Goal: Transaction & Acquisition: Purchase product/service

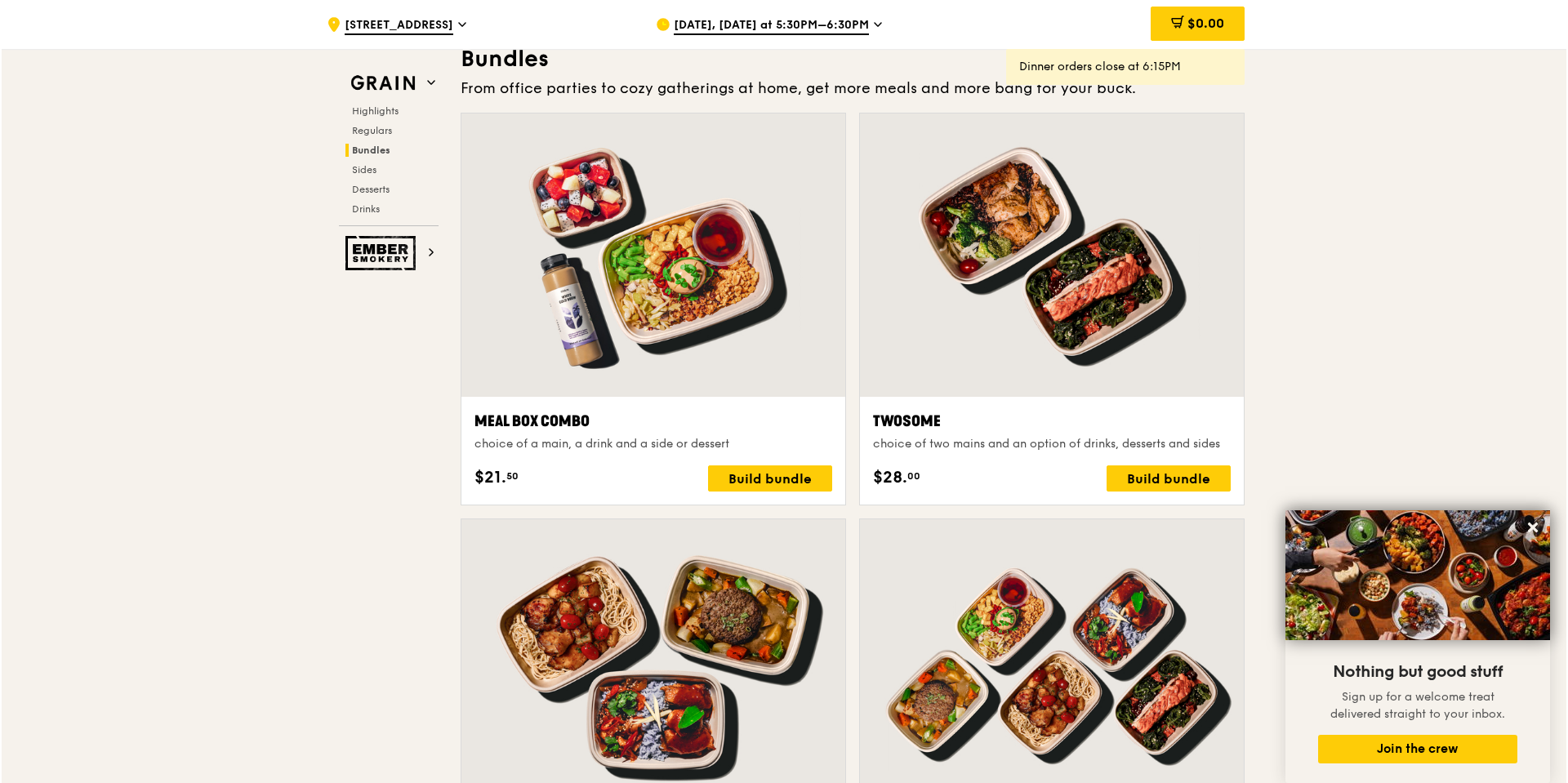
scroll to position [2368, 0]
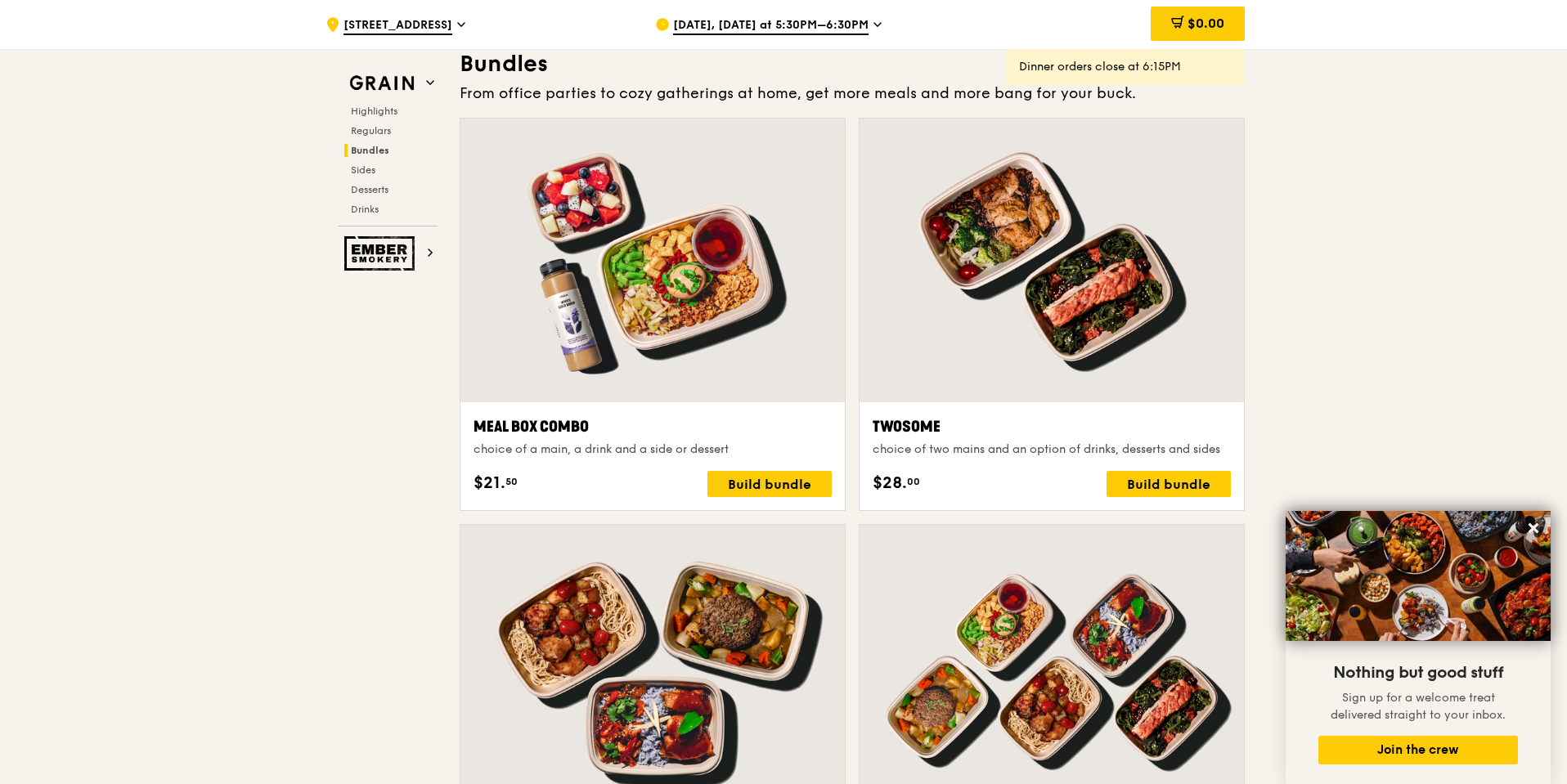
click at [626, 263] on div at bounding box center [653, 260] width 384 height 283
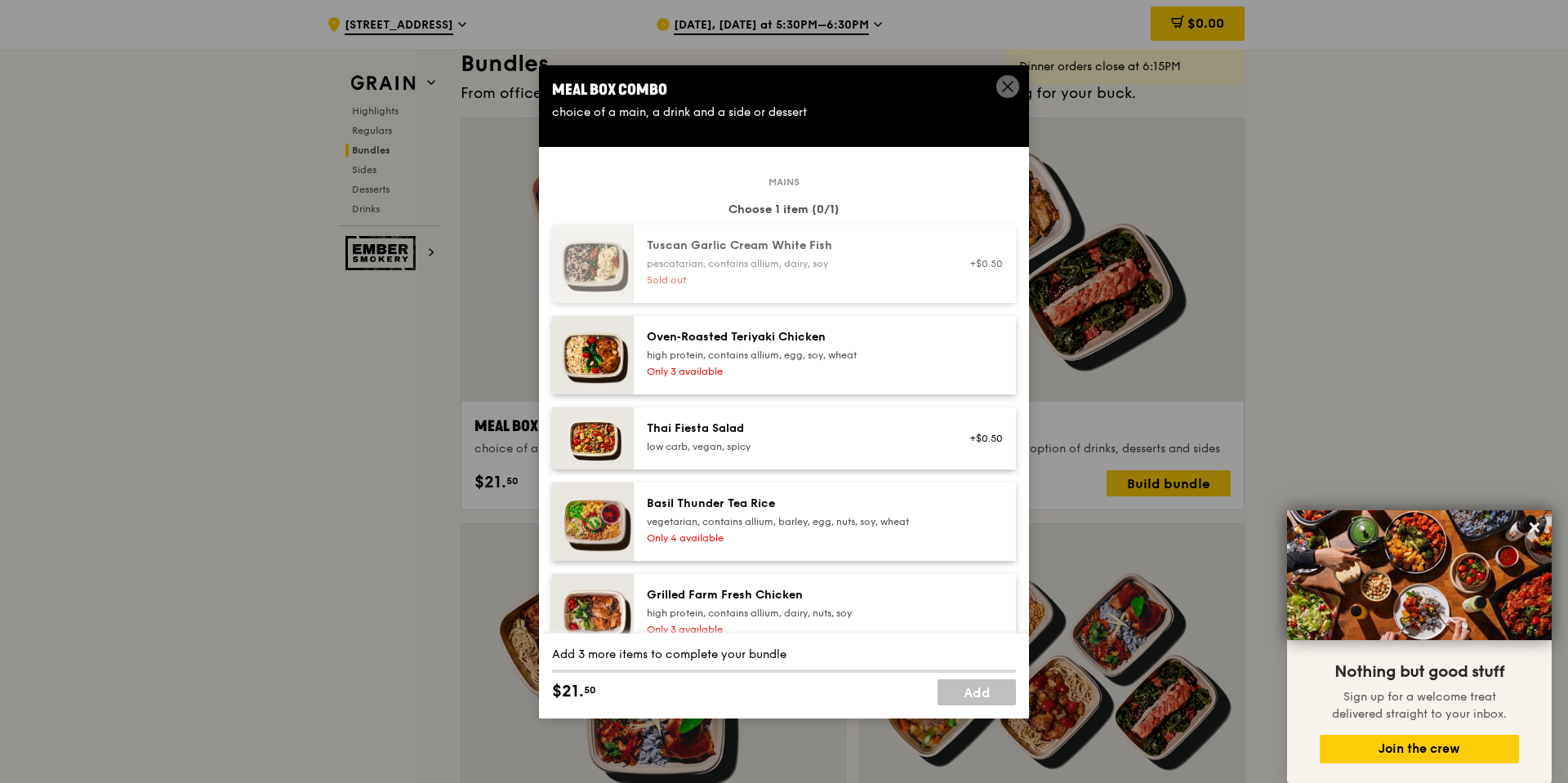
click at [998, 85] on span at bounding box center [1008, 86] width 23 height 23
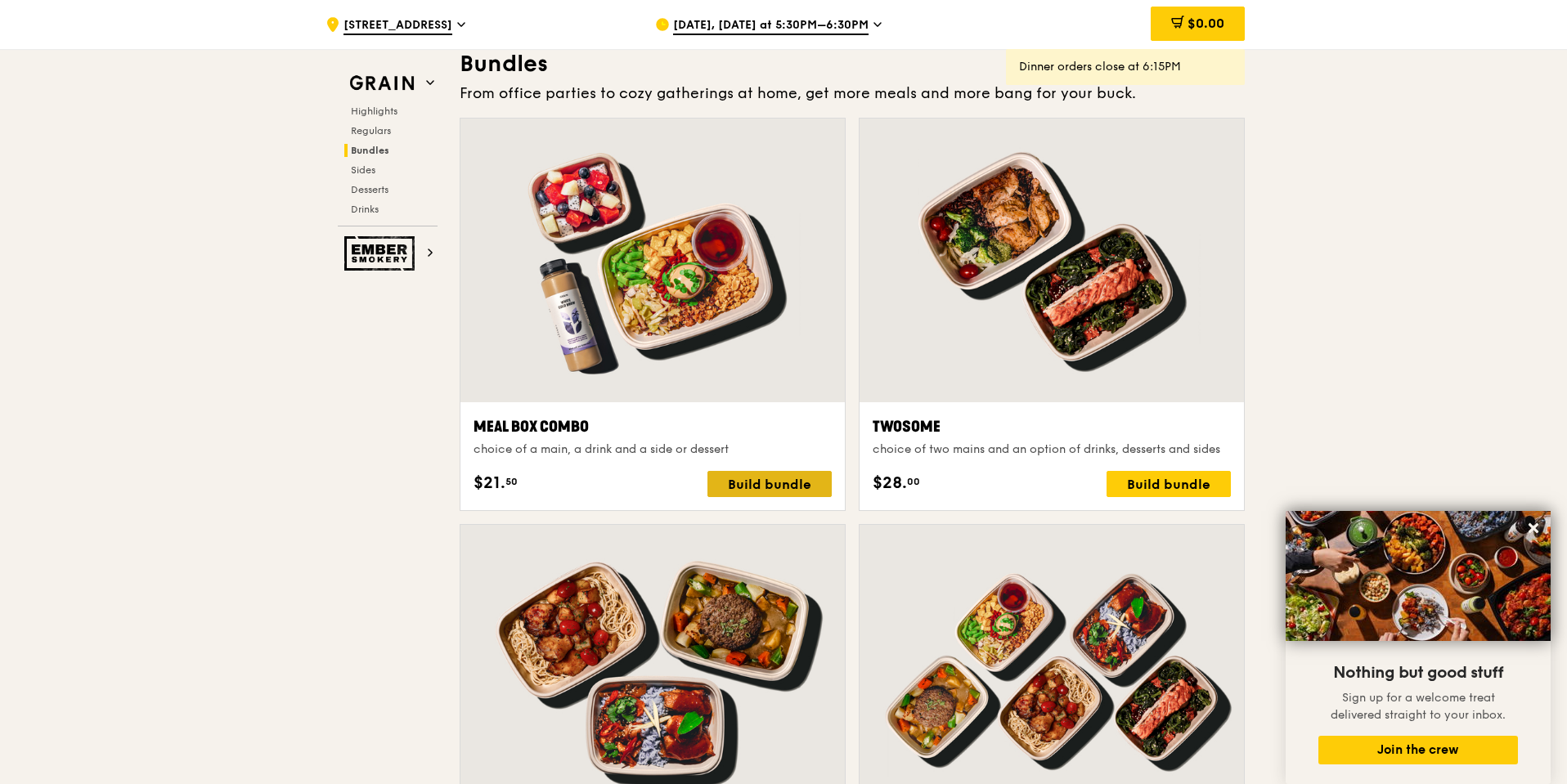
click at [740, 478] on div "Build bundle" at bounding box center [769, 484] width 124 height 26
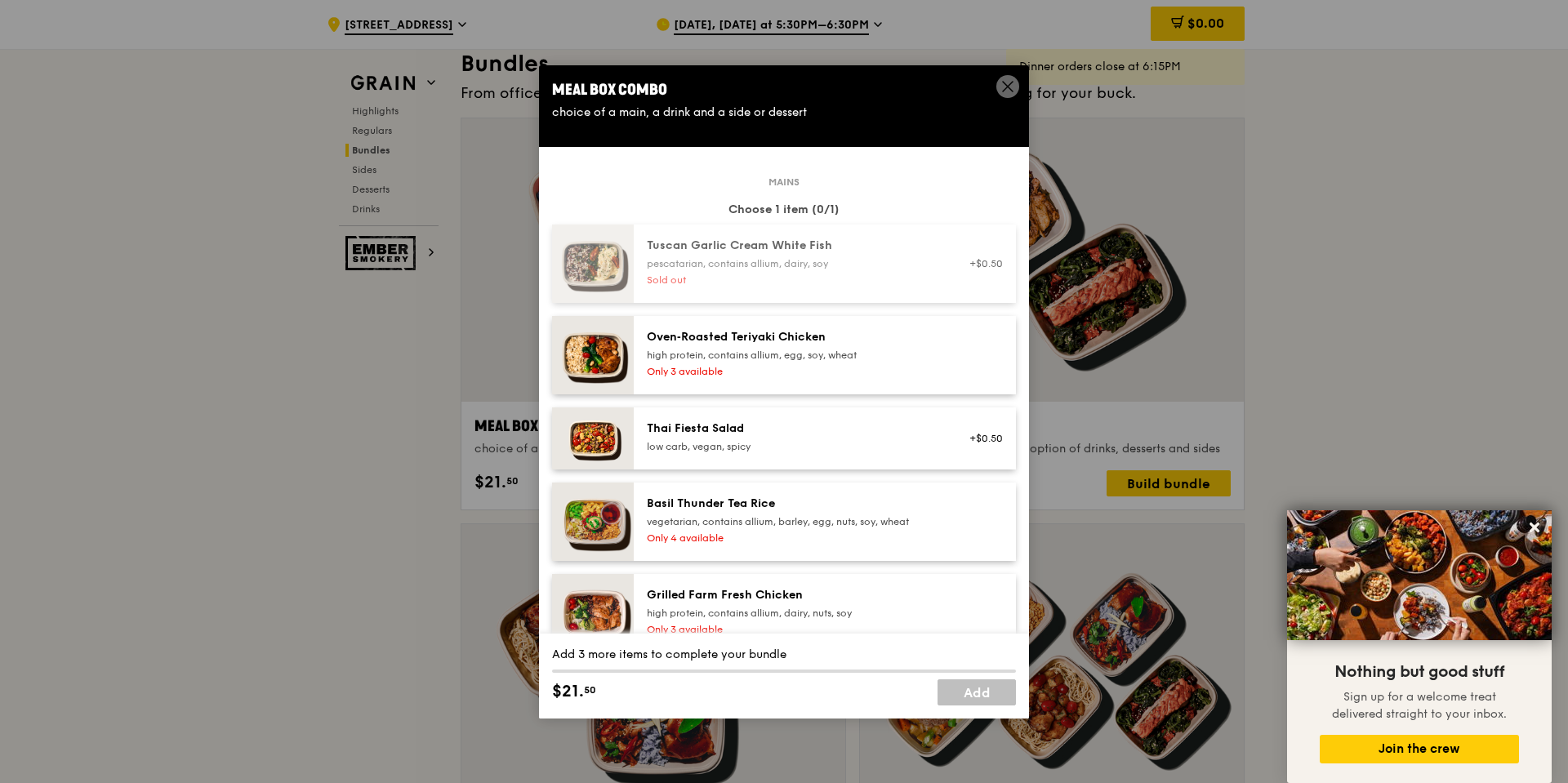
click at [761, 333] on div "Oven‑Roasted Teriyaki Chicken" at bounding box center [793, 337] width 293 height 17
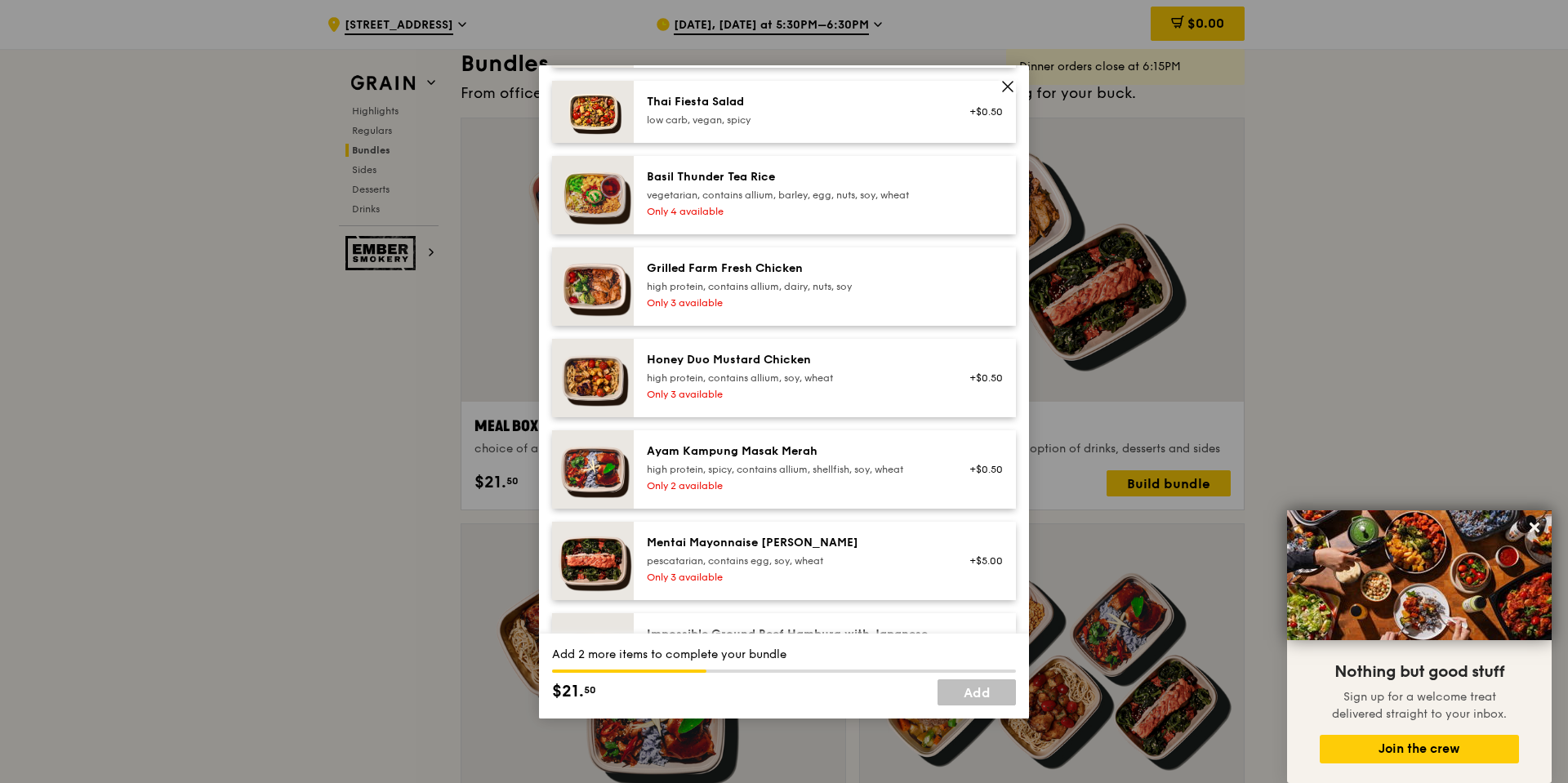
scroll to position [735, 0]
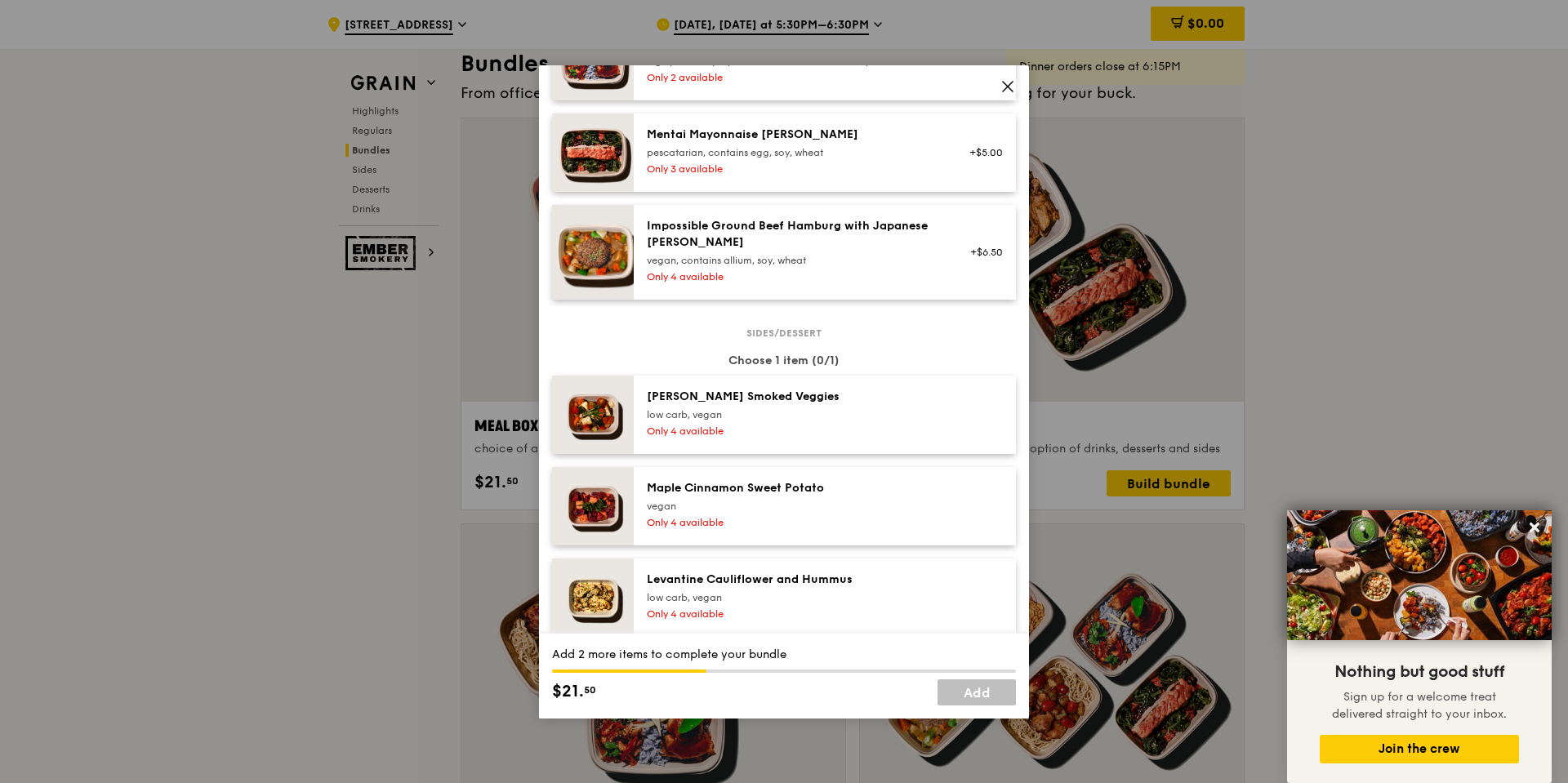
click at [781, 437] on div "Only 4 available" at bounding box center [793, 431] width 293 height 13
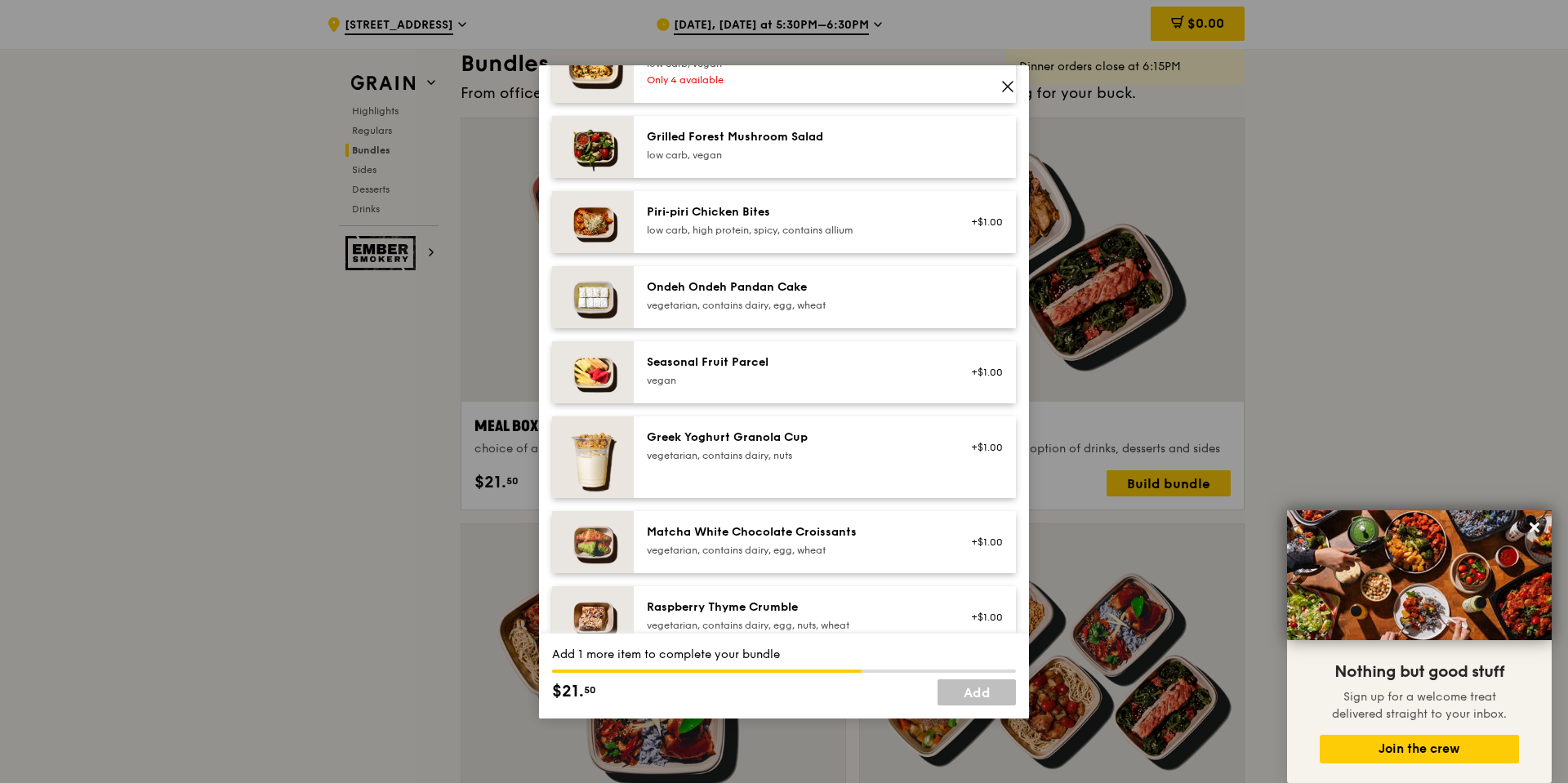
scroll to position [1306, 0]
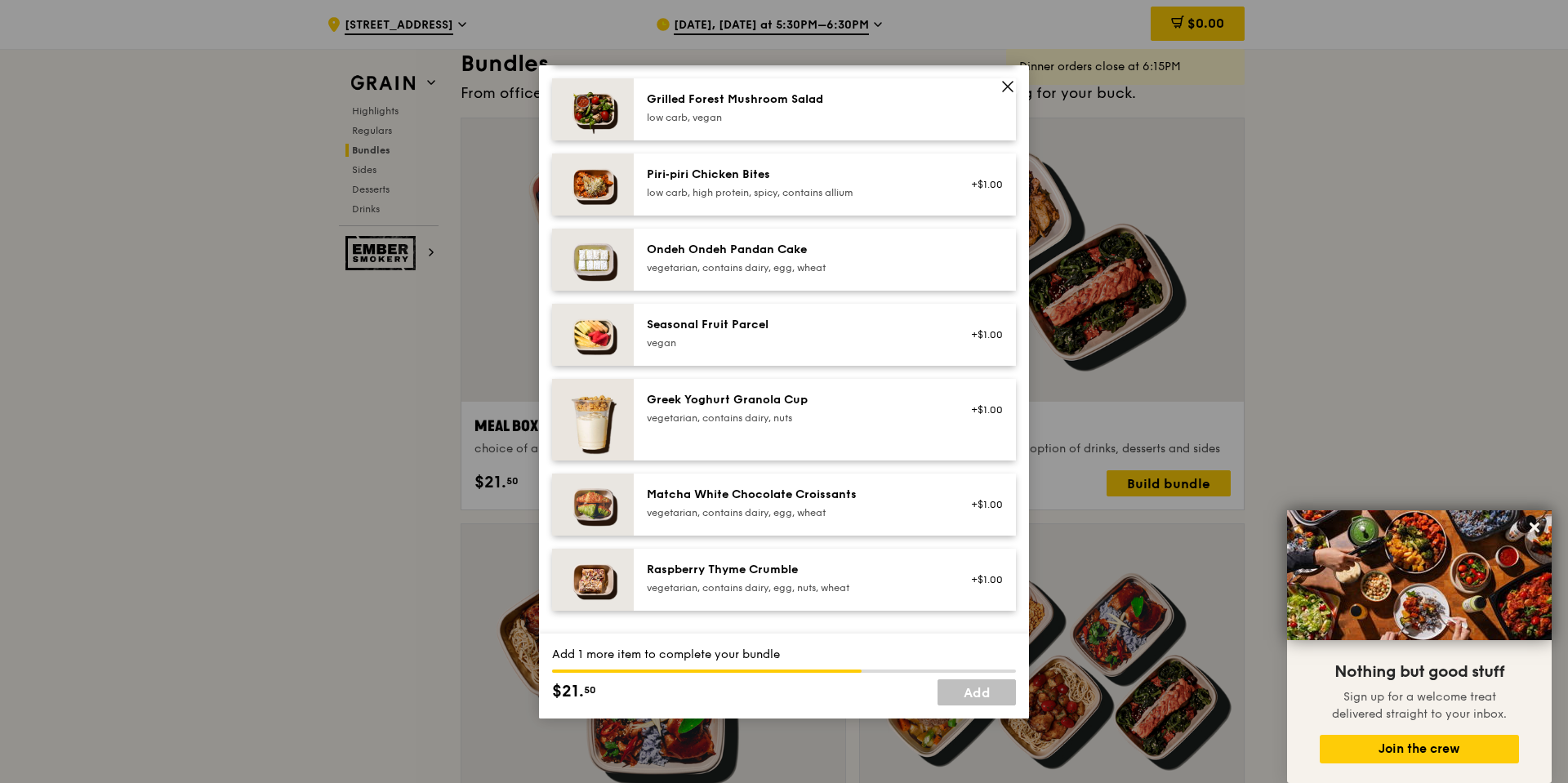
click at [781, 437] on div "Greek Yoghurt Granola Cup vegetarian, contains dairy, nuts +$1.00" at bounding box center [824, 420] width 356 height 55
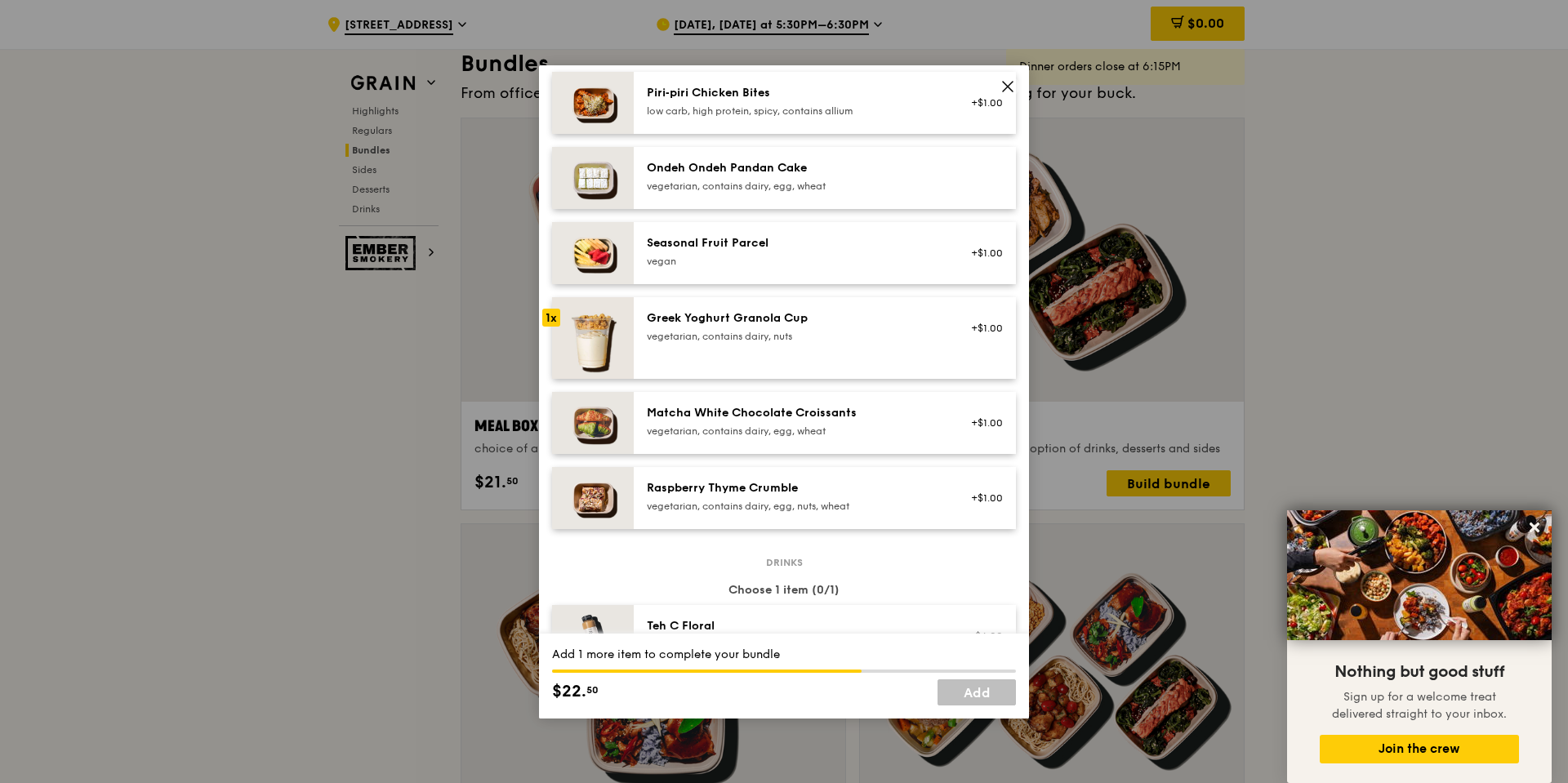
click at [722, 336] on div "vegetarian, contains dairy, nuts" at bounding box center [793, 337] width 293 height 13
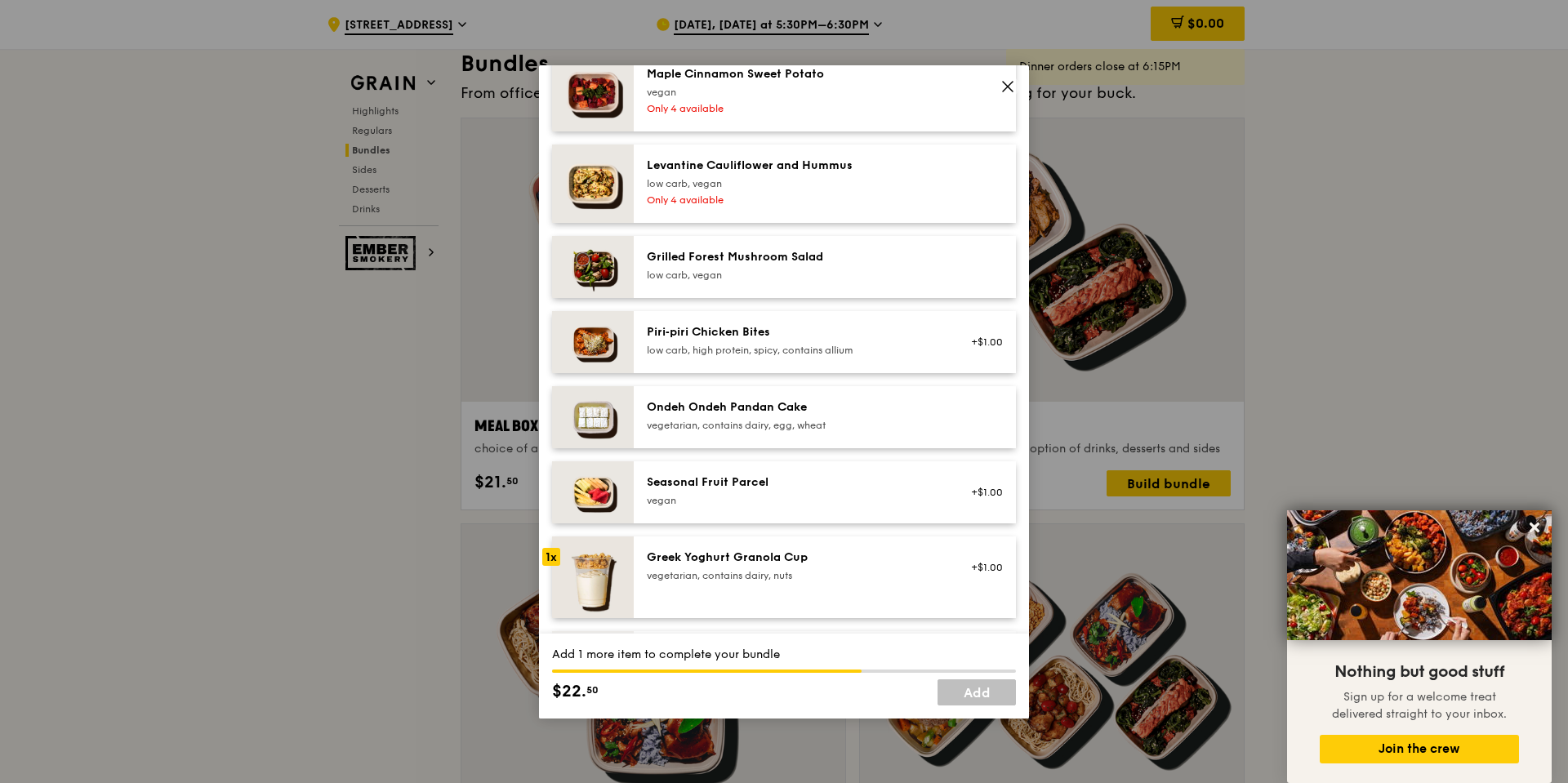
scroll to position [1225, 0]
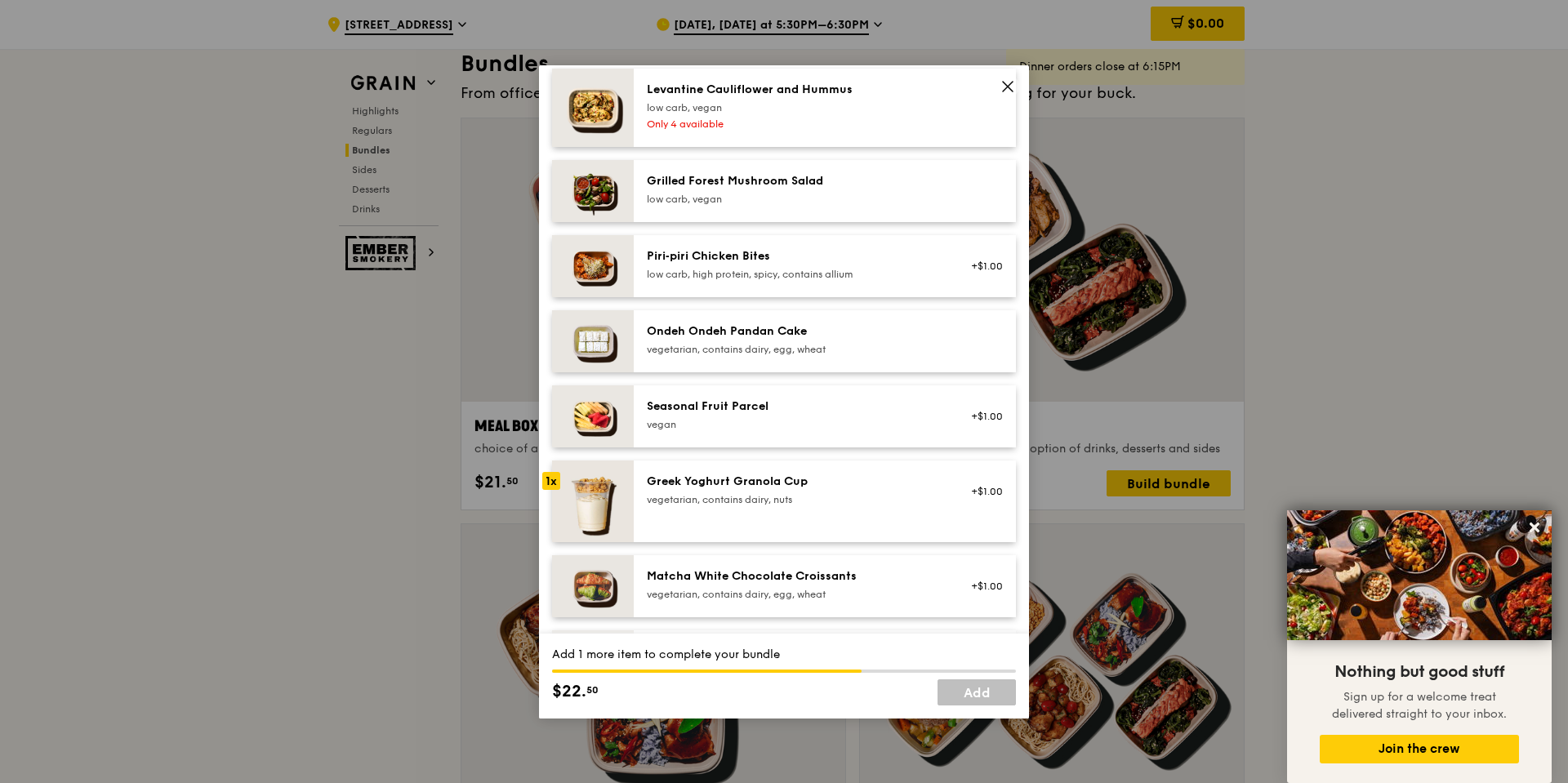
click at [548, 482] on div "1x" at bounding box center [550, 481] width 18 height 18
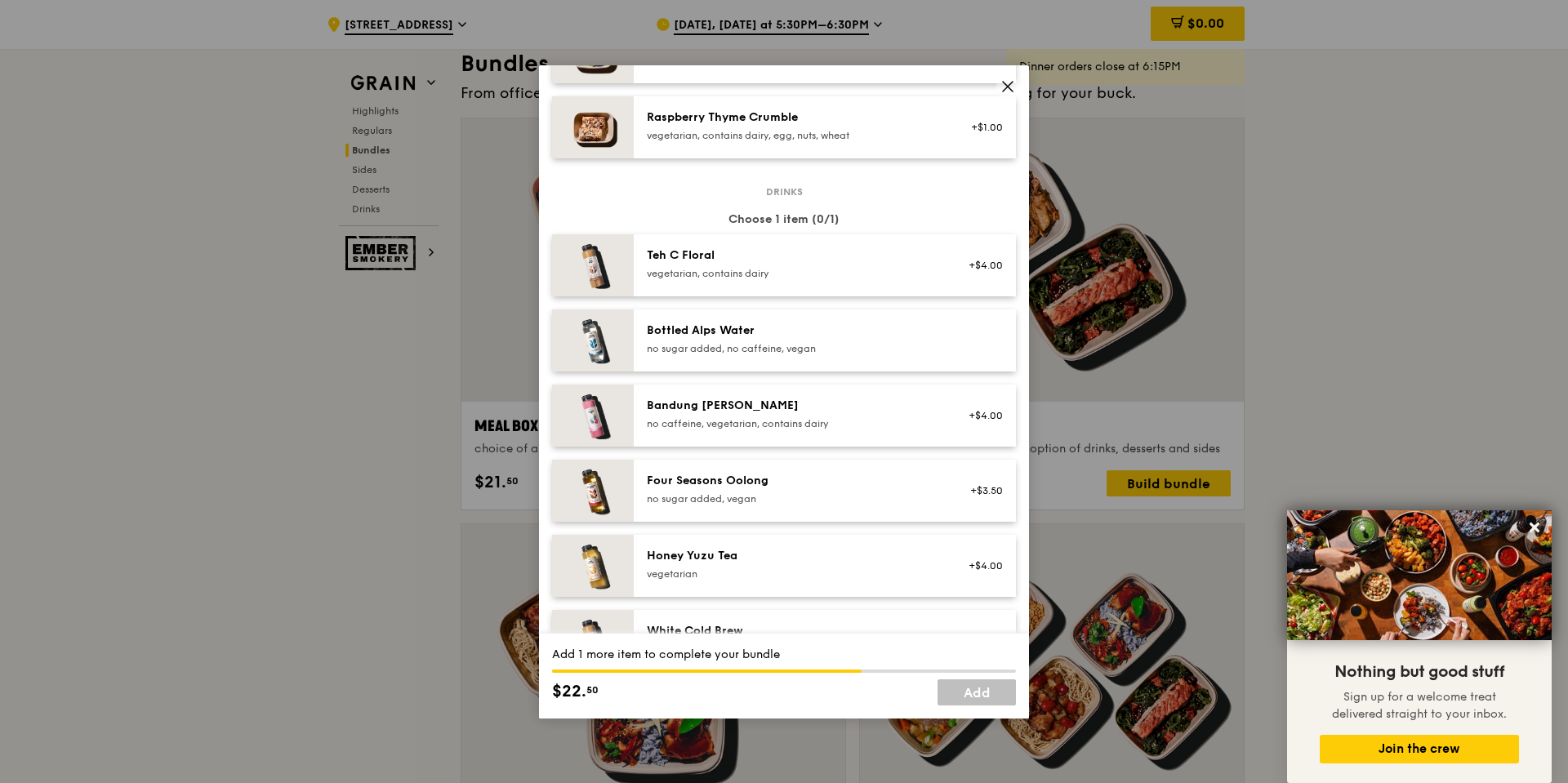
scroll to position [1878, 0]
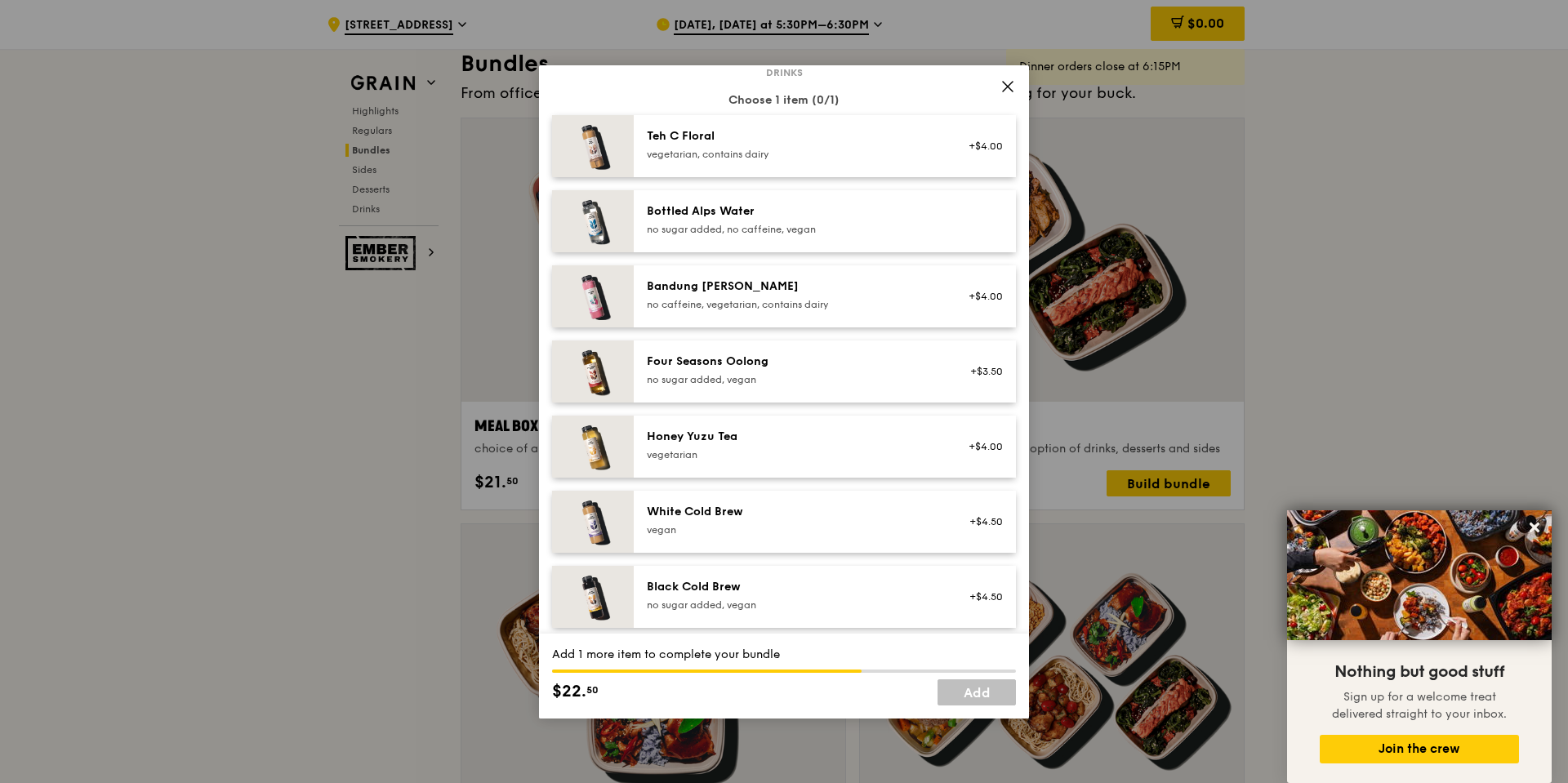
click at [722, 230] on div "no sugar added, no caffeine, vegan" at bounding box center [793, 229] width 293 height 13
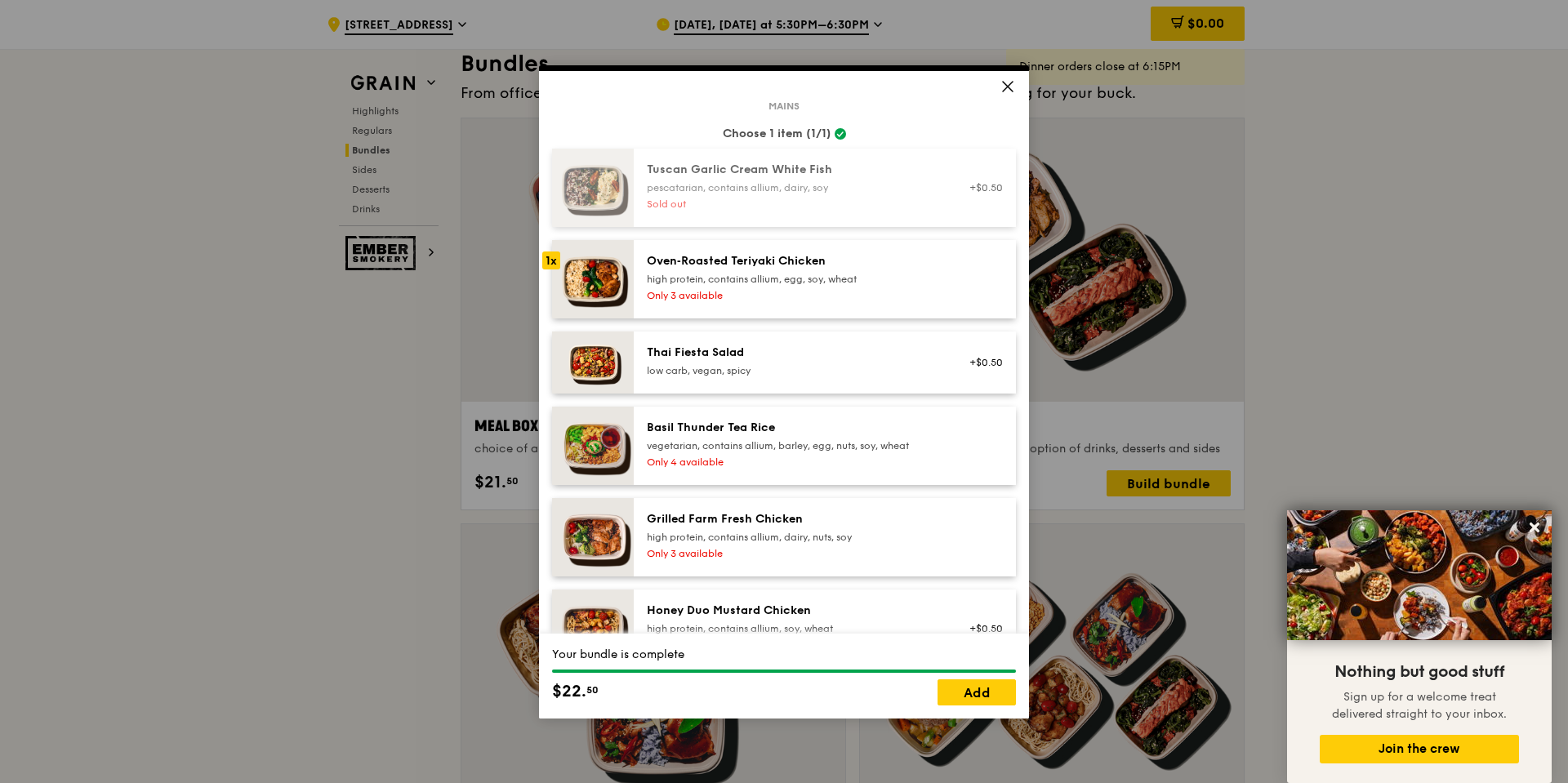
scroll to position [0, 0]
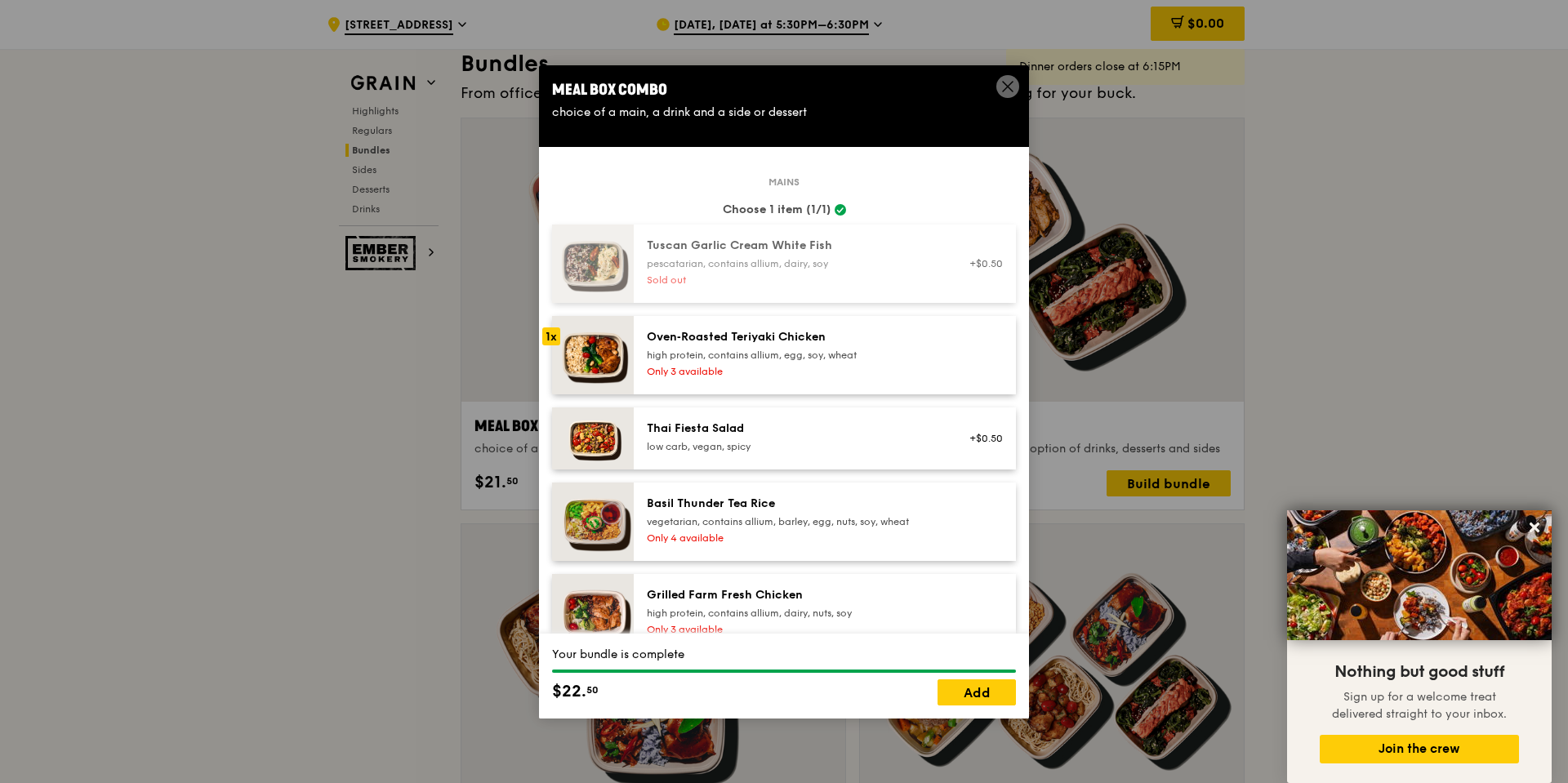
click at [1013, 94] on span at bounding box center [1008, 89] width 15 height 18
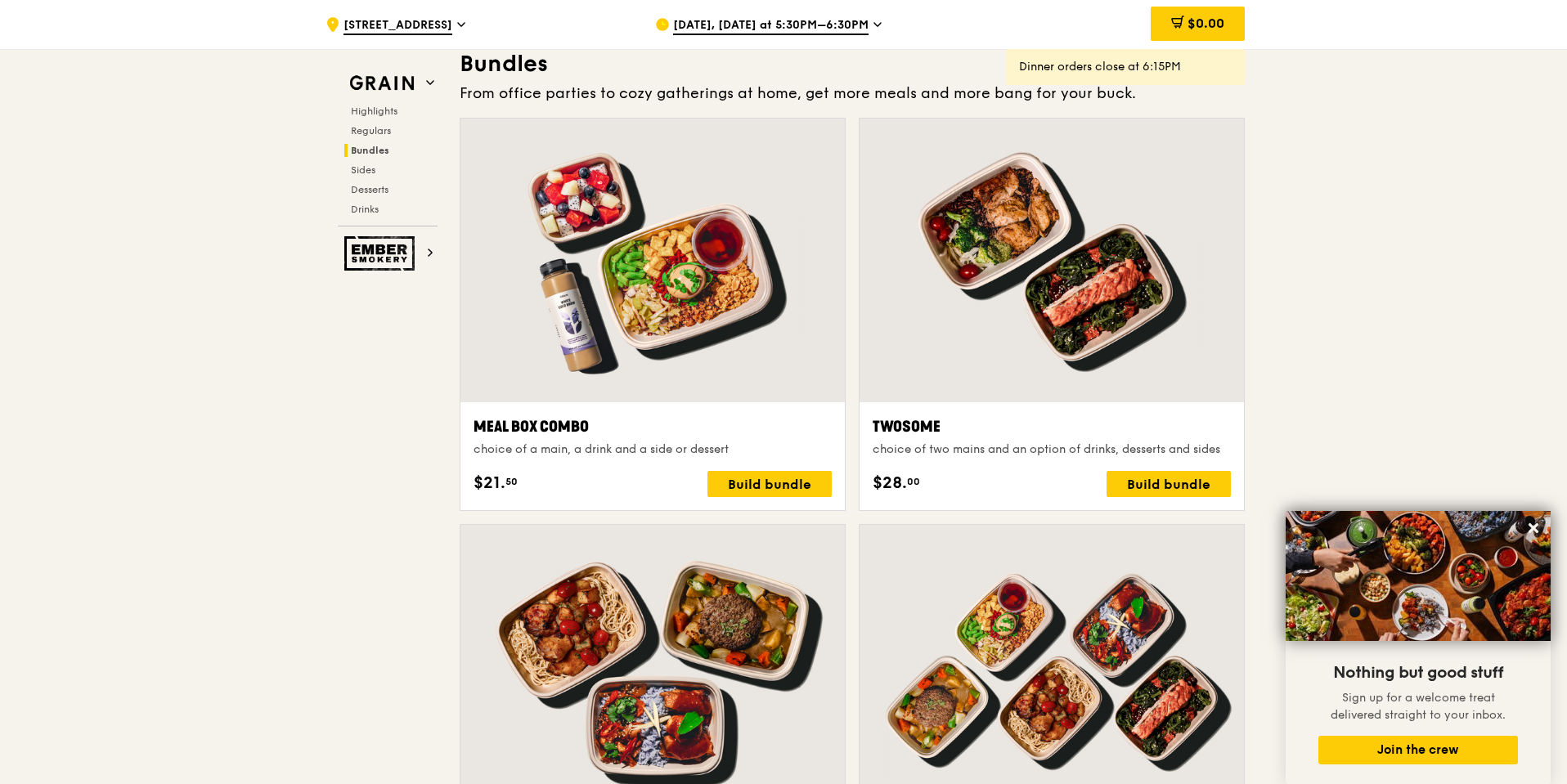
click at [809, 23] on span "[DATE], [DATE] at 5:30PM–6:30PM" at bounding box center [770, 25] width 195 height 18
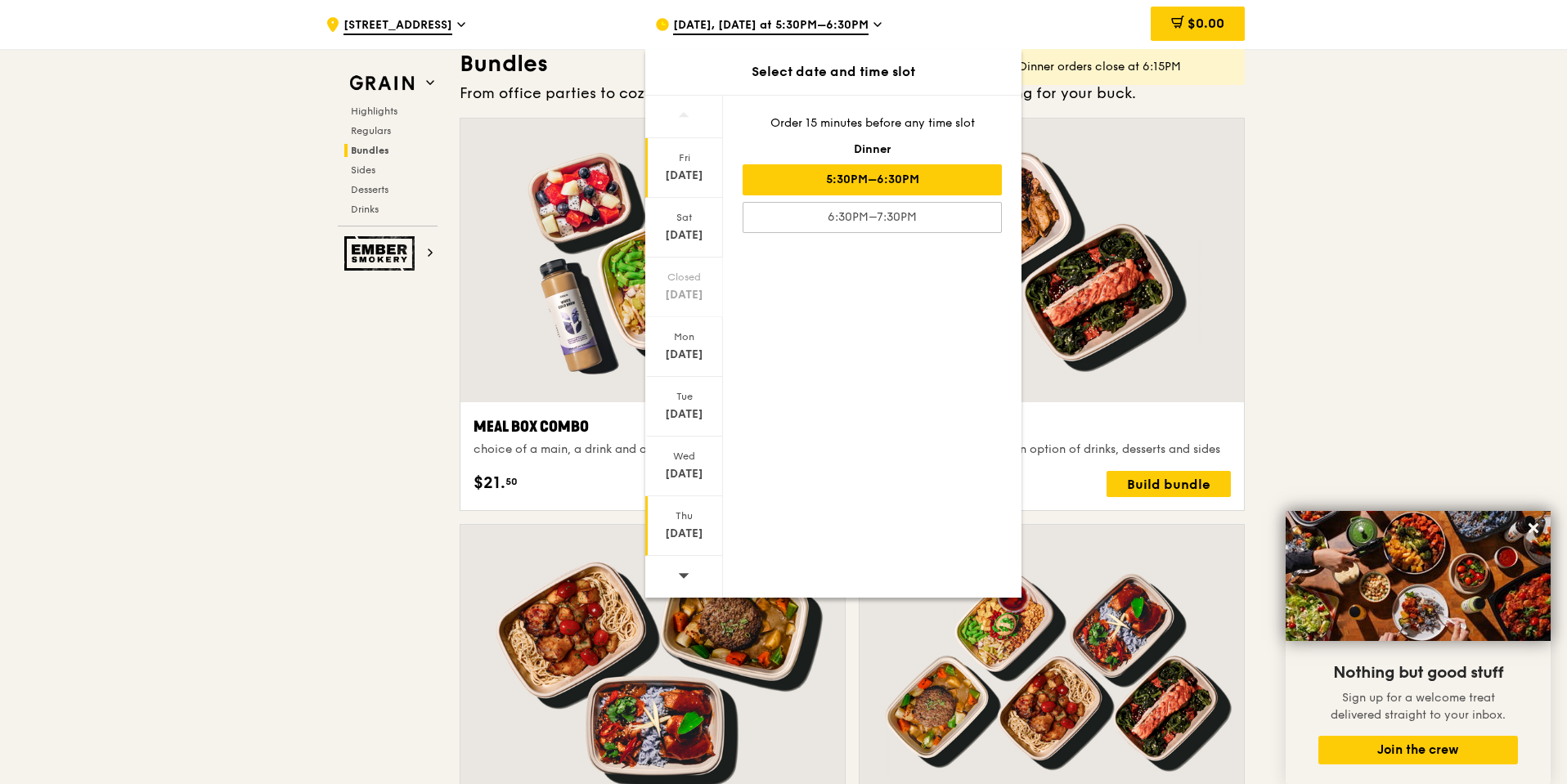
click at [677, 496] on div "[DATE]" at bounding box center [684, 526] width 78 height 60
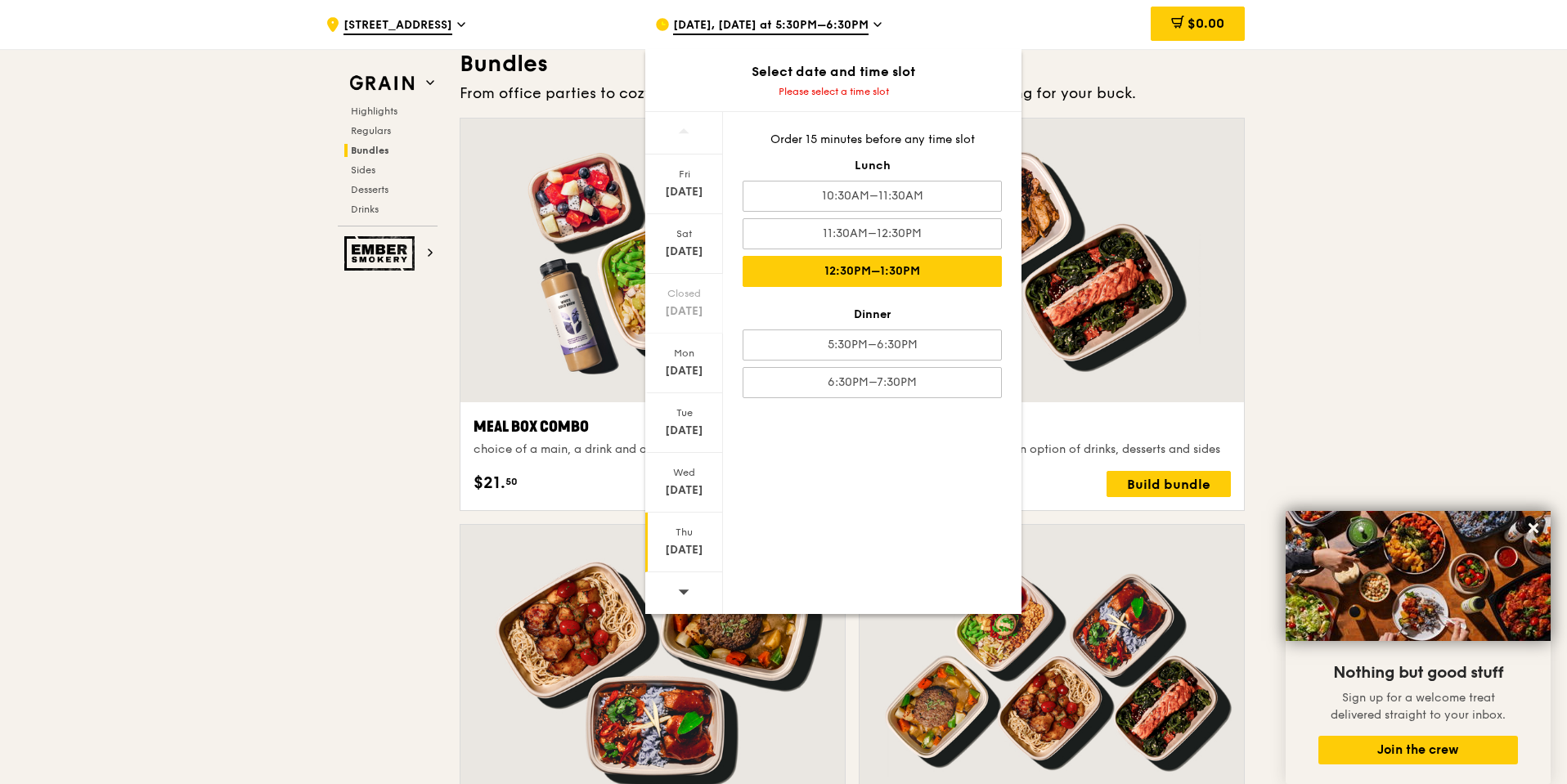
click at [906, 273] on div "12:30PM–1:30PM" at bounding box center [872, 271] width 259 height 31
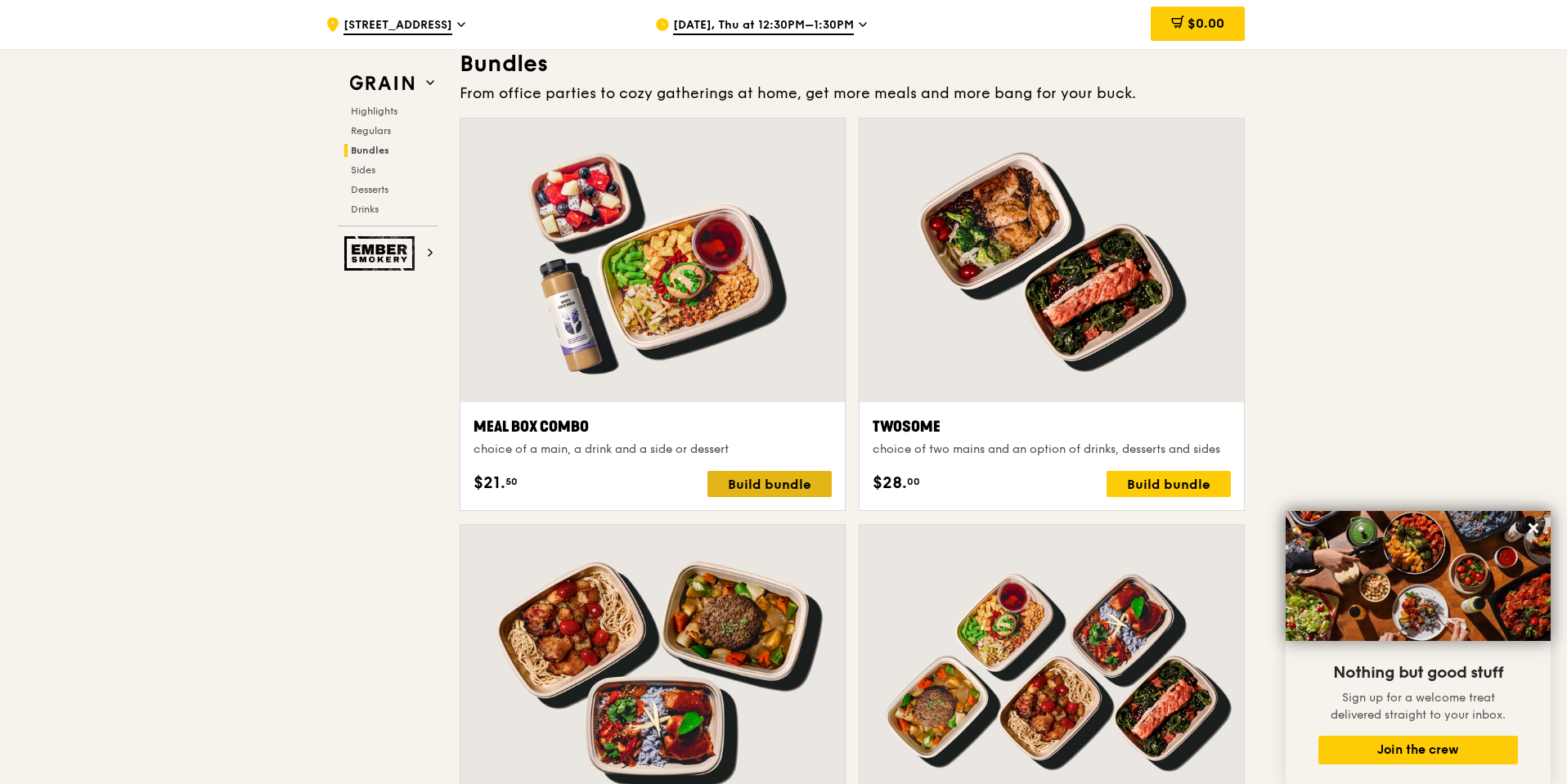
click at [802, 475] on div "Build bundle" at bounding box center [769, 484] width 124 height 26
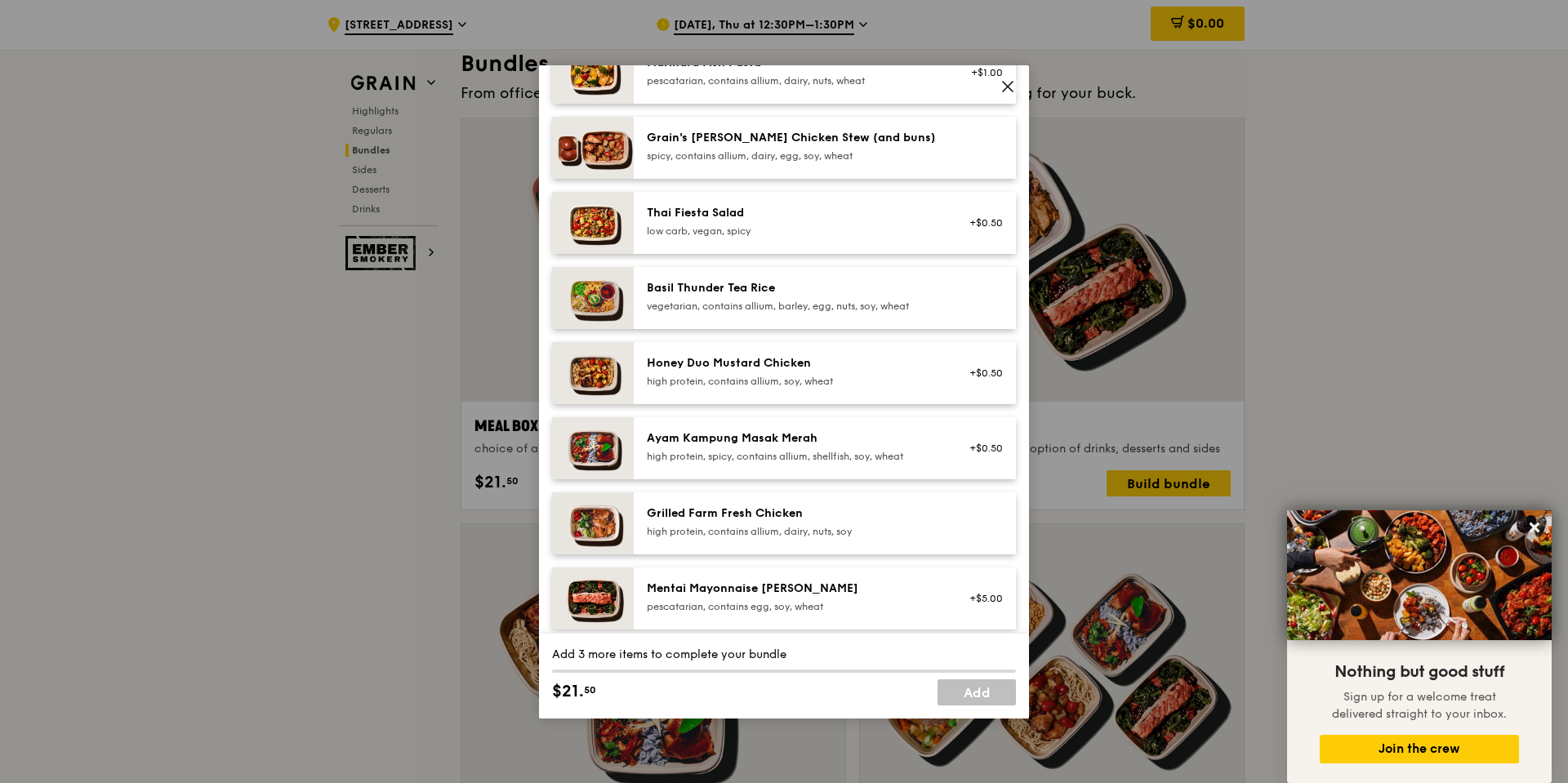
scroll to position [245, 0]
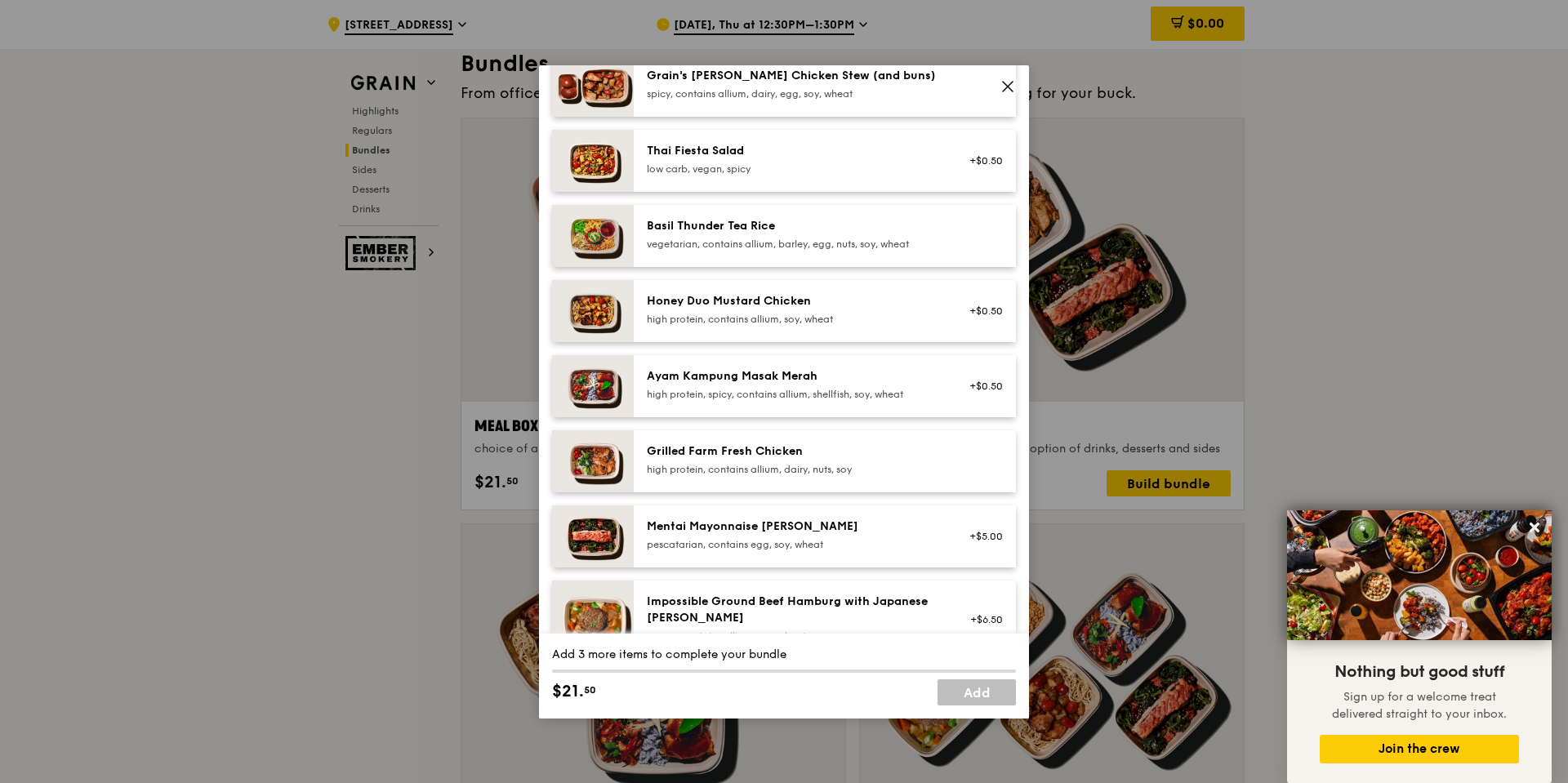
click at [750, 463] on div "high protein, contains allium, dairy, nuts, soy" at bounding box center [793, 470] width 293 height 13
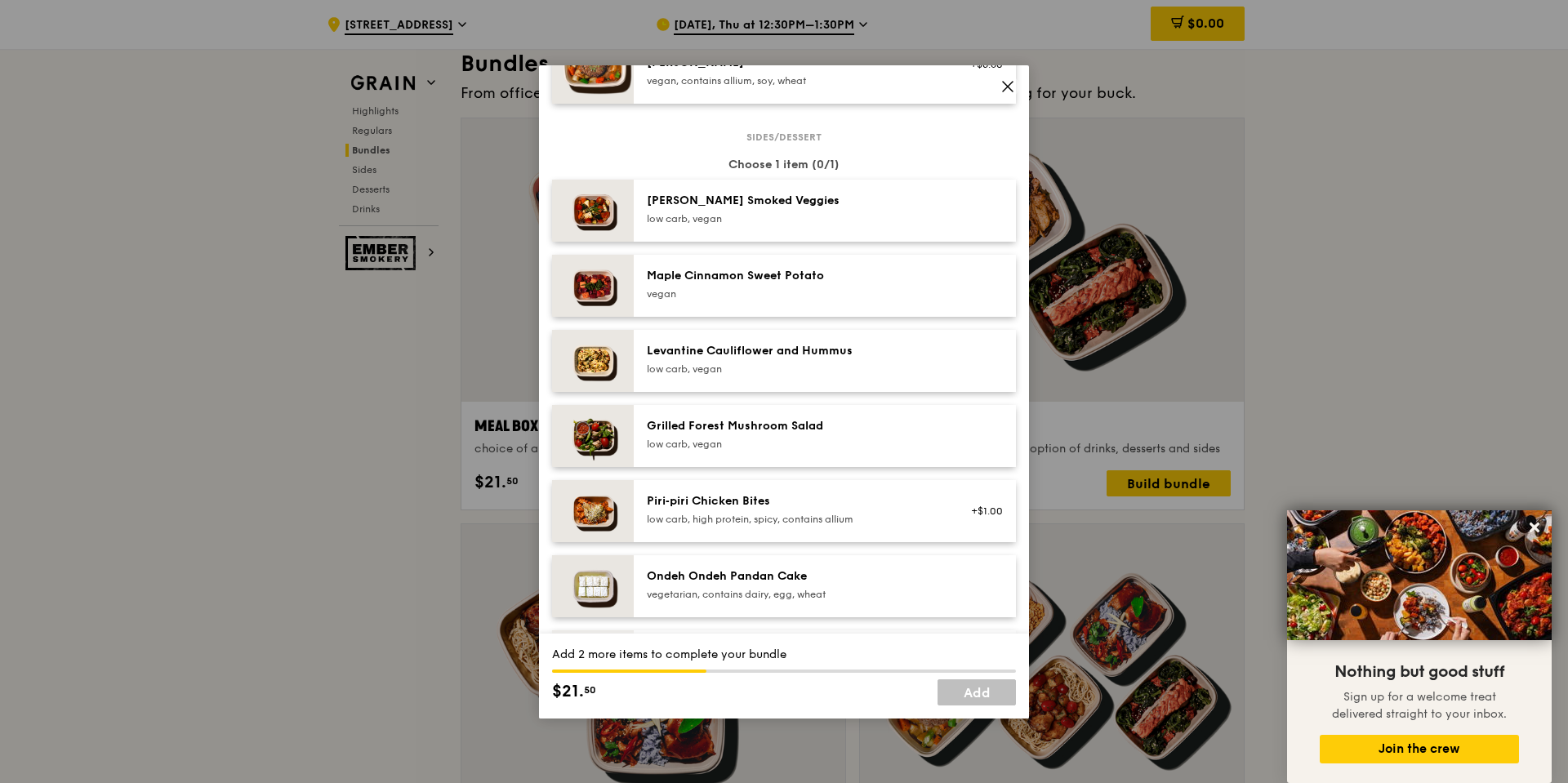
scroll to position [816, 0]
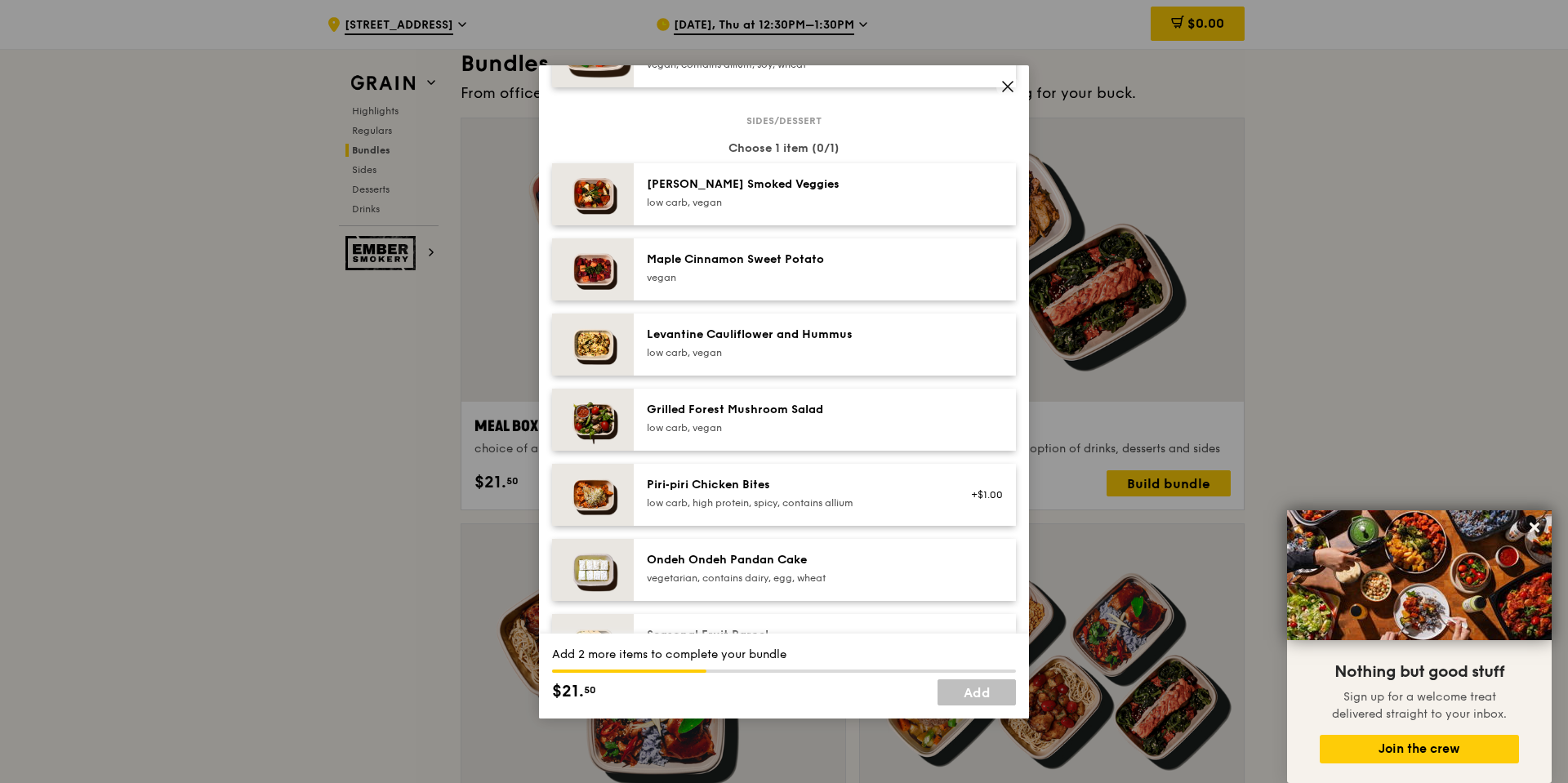
click at [733, 566] on div "Ondeh Ondeh Pandan Cake" at bounding box center [793, 560] width 293 height 17
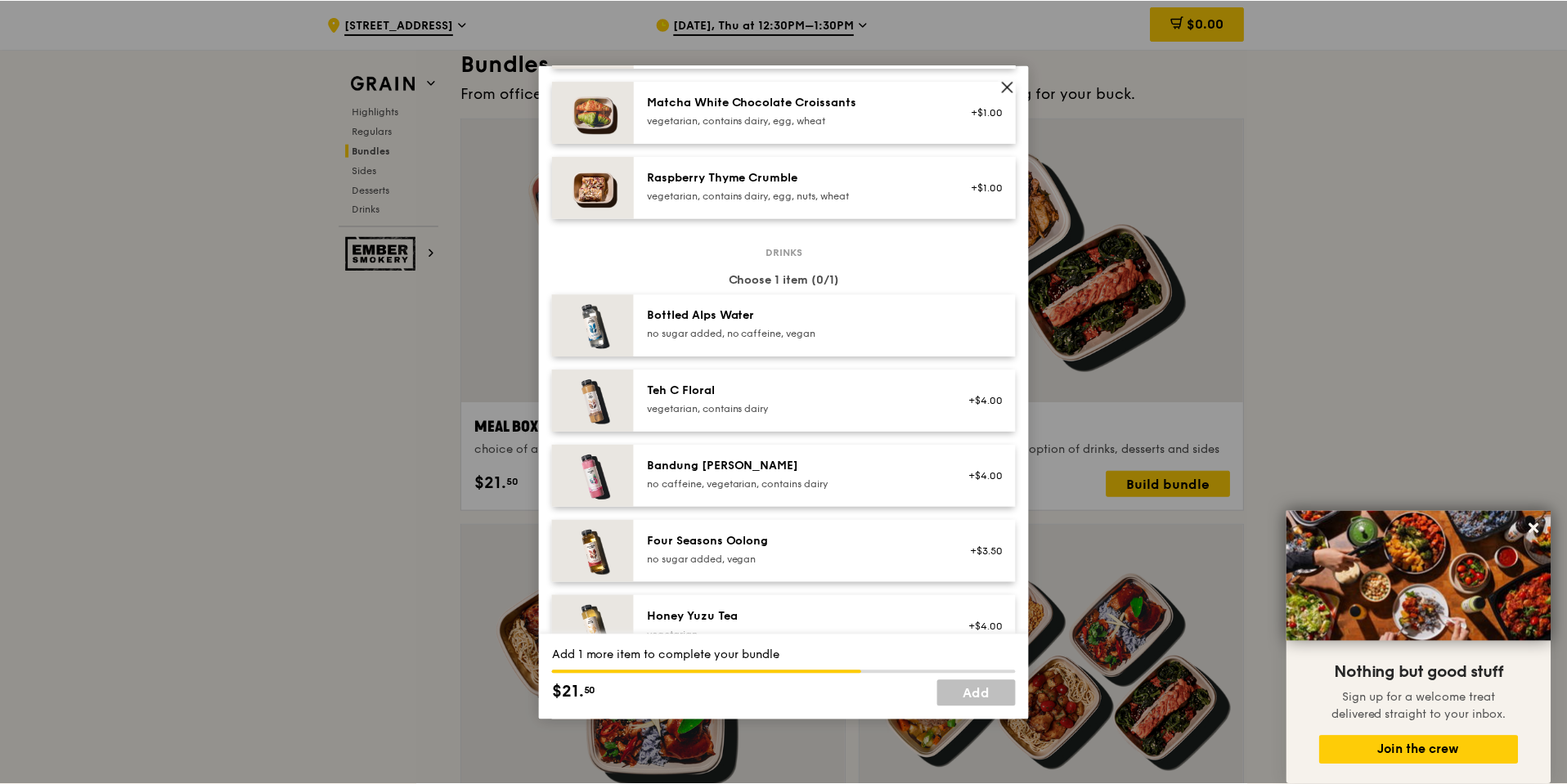
scroll to position [1450, 0]
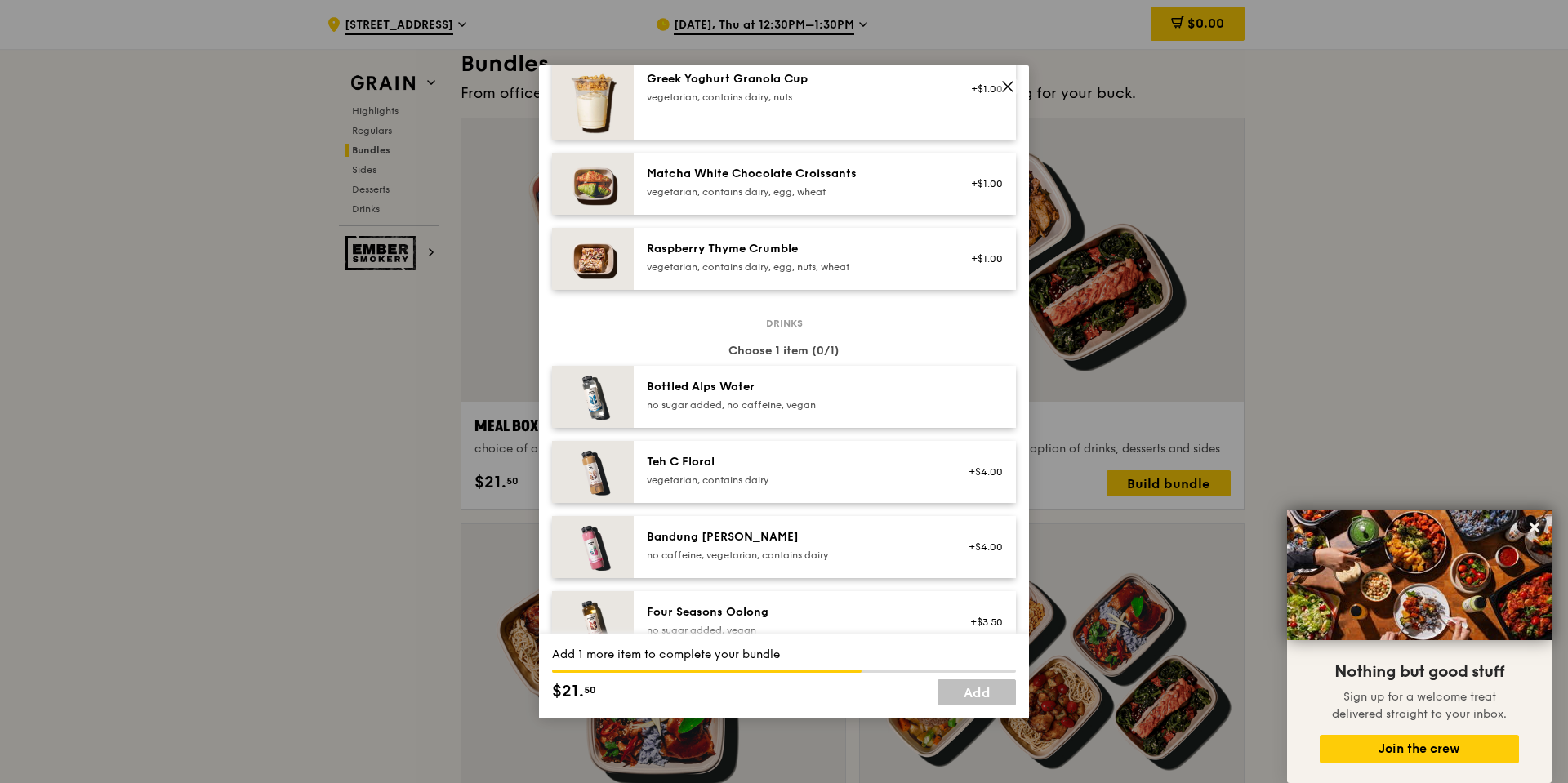
click at [722, 409] on div "no sugar added, no caffeine, vegan" at bounding box center [793, 405] width 293 height 13
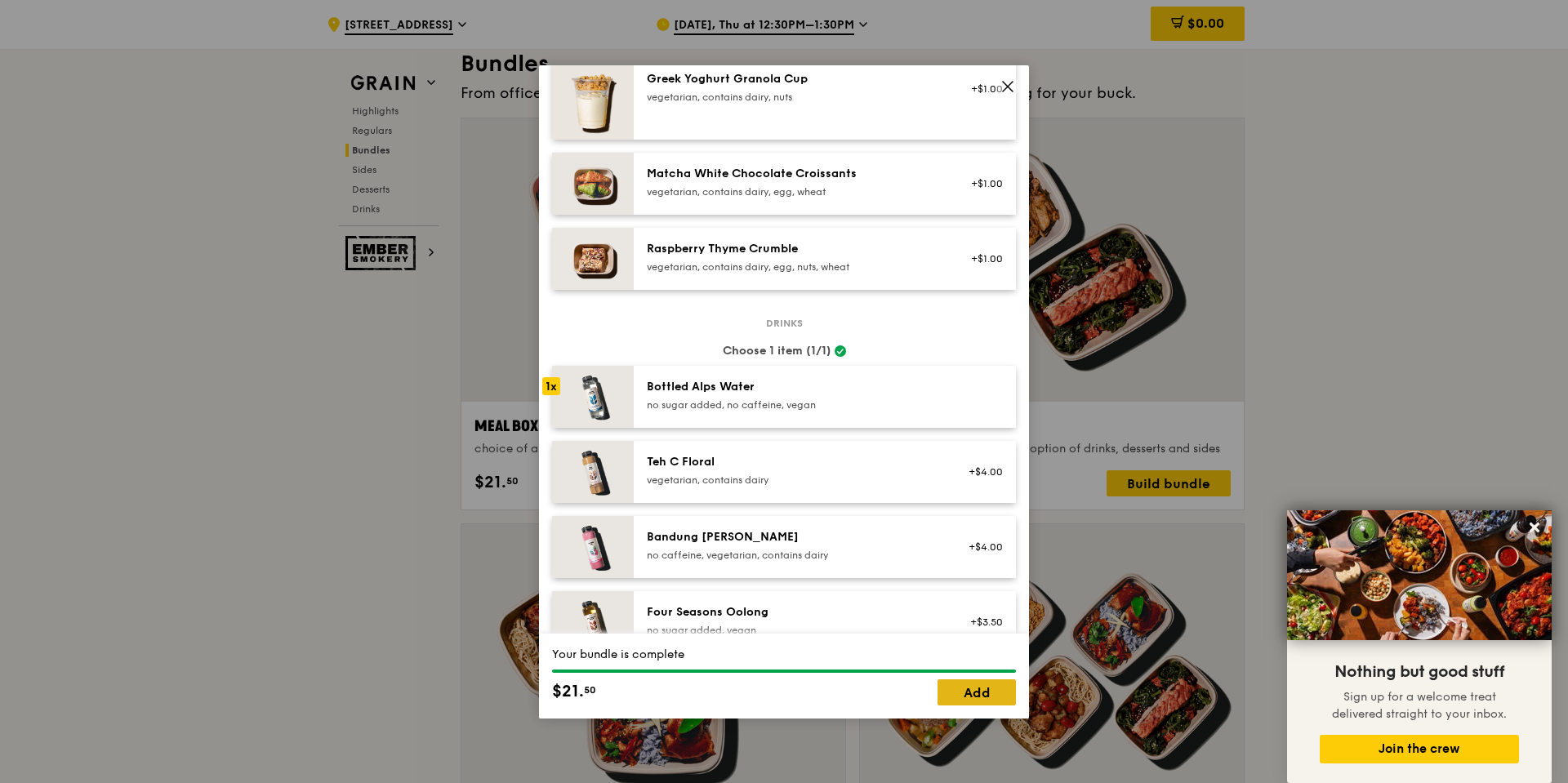
click at [977, 691] on link "Add" at bounding box center [977, 692] width 79 height 26
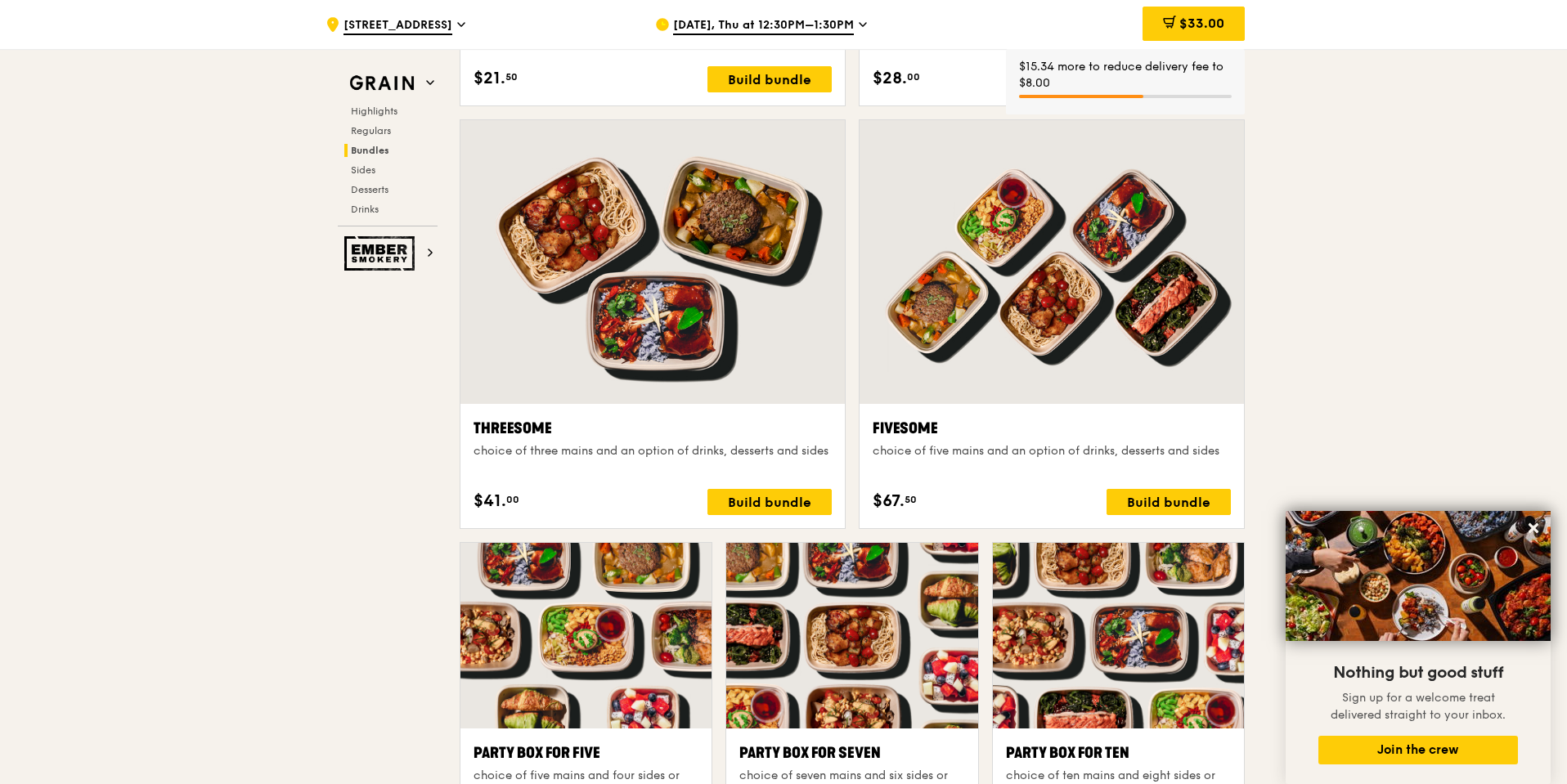
scroll to position [2780, 0]
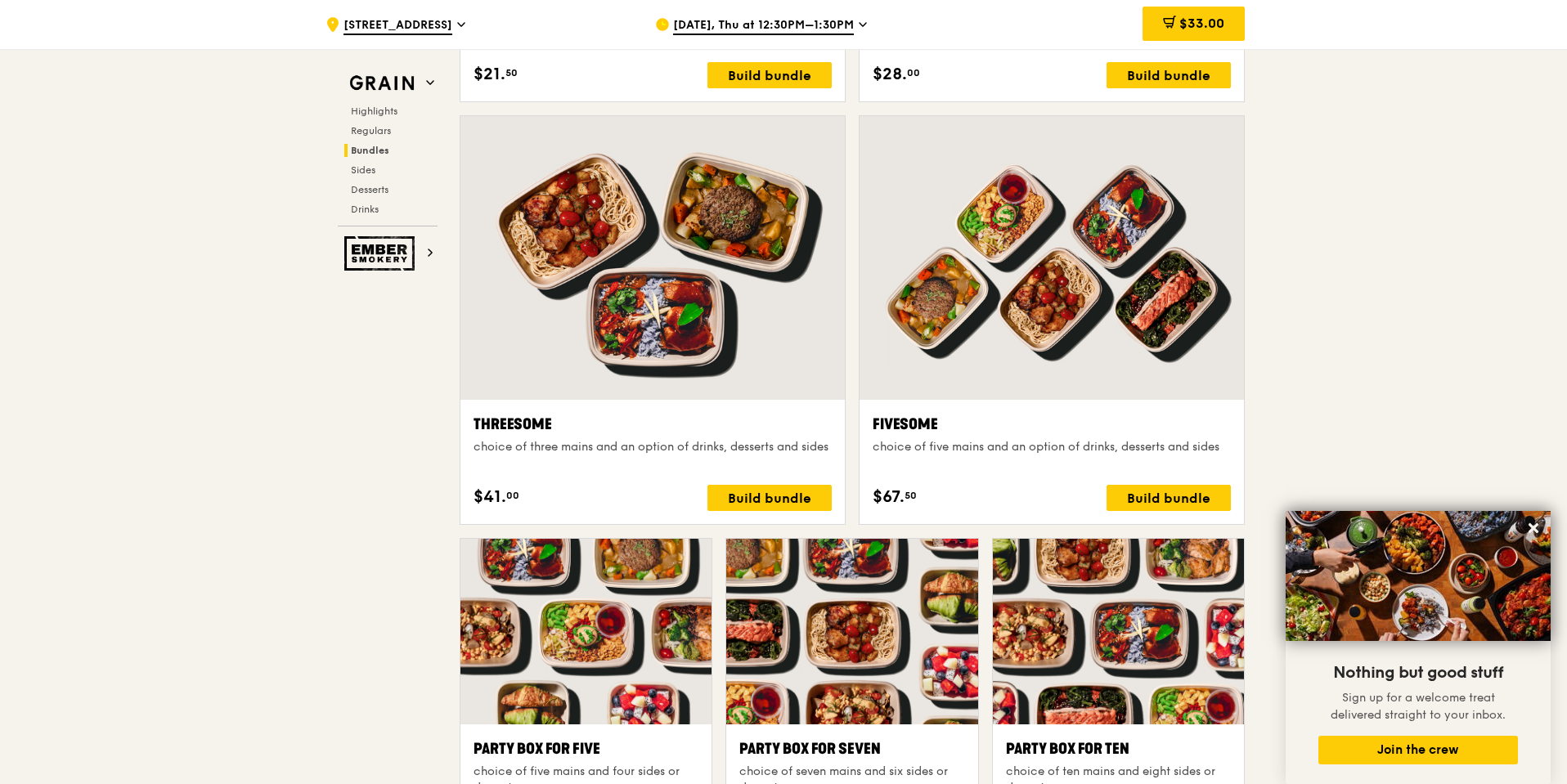
click at [1471, 329] on div ".cls-1 { fill: none; stroke: #fff; stroke-linecap: round; stroke-linejoin: roun…" at bounding box center [784, 720] width 1567 height 6903
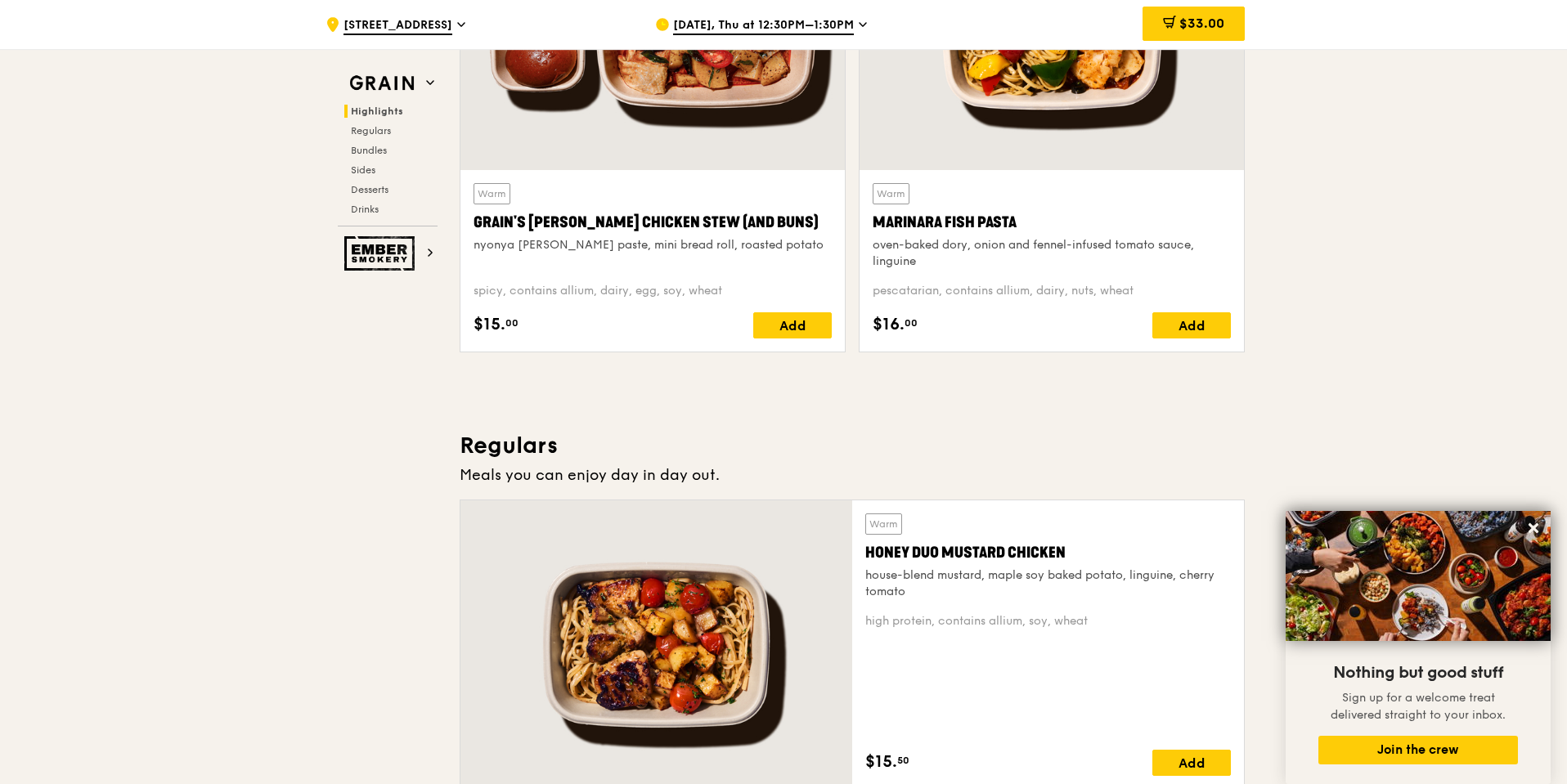
scroll to position [736, 0]
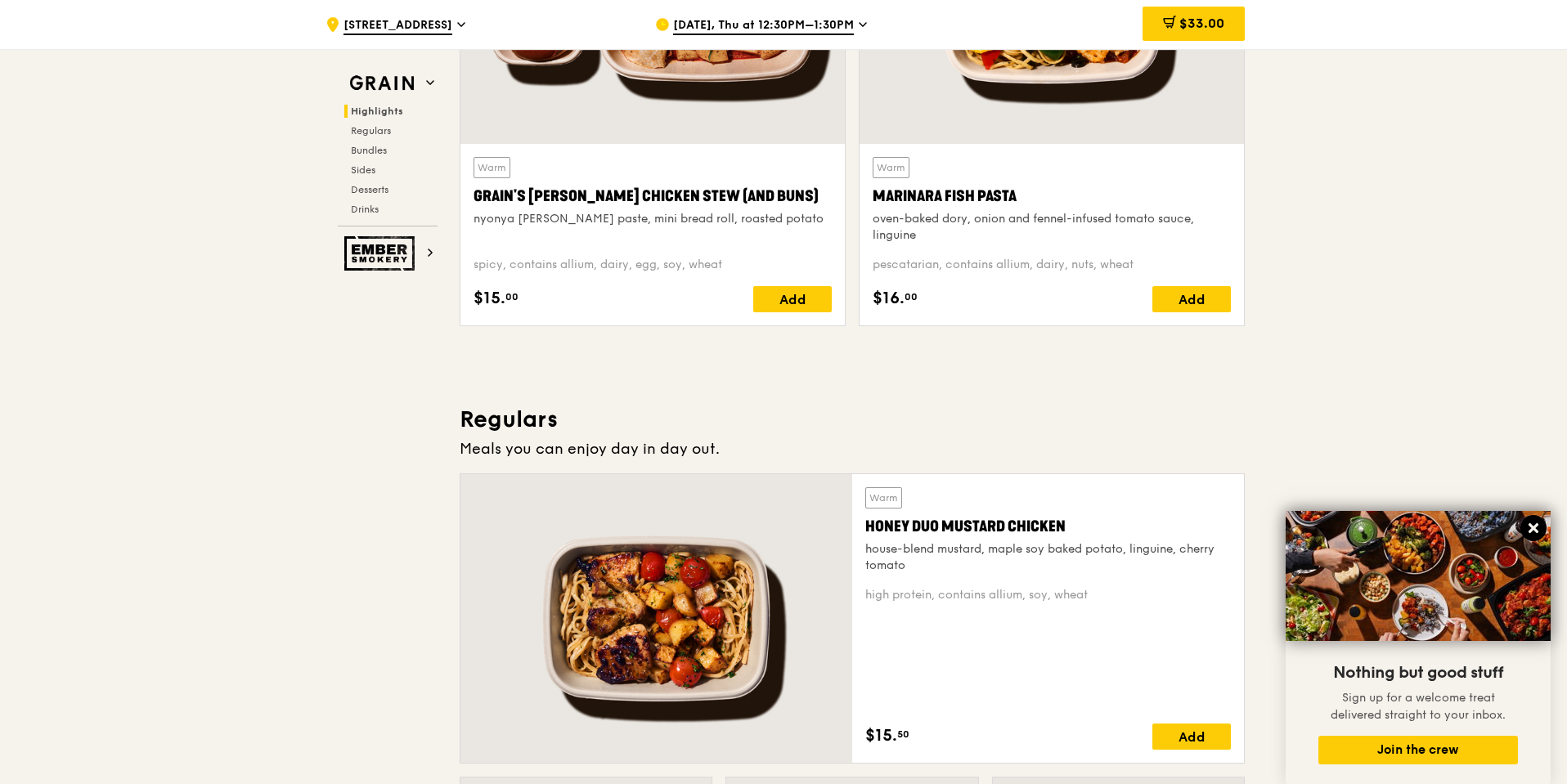
click at [1534, 525] on icon at bounding box center [1533, 528] width 15 height 15
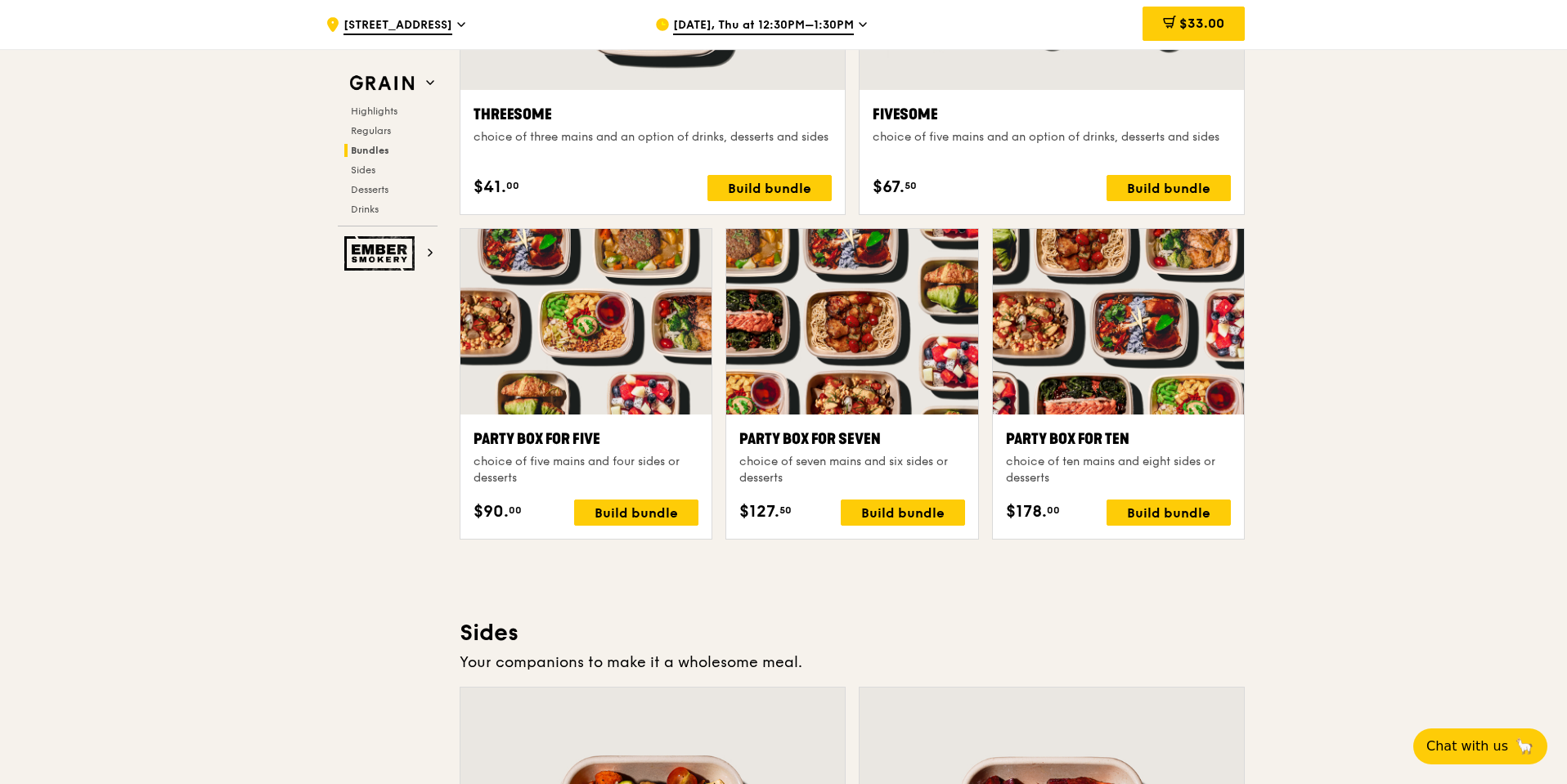
scroll to position [1000, 0]
